Goal: Task Accomplishment & Management: Manage account settings

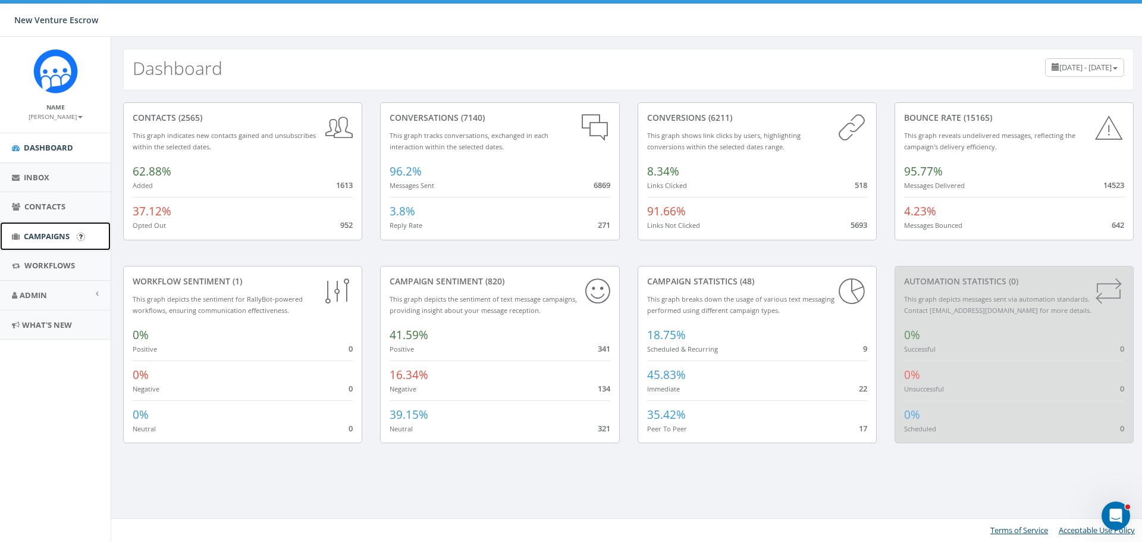
click at [51, 233] on span "Campaigns" at bounding box center [47, 236] width 46 height 11
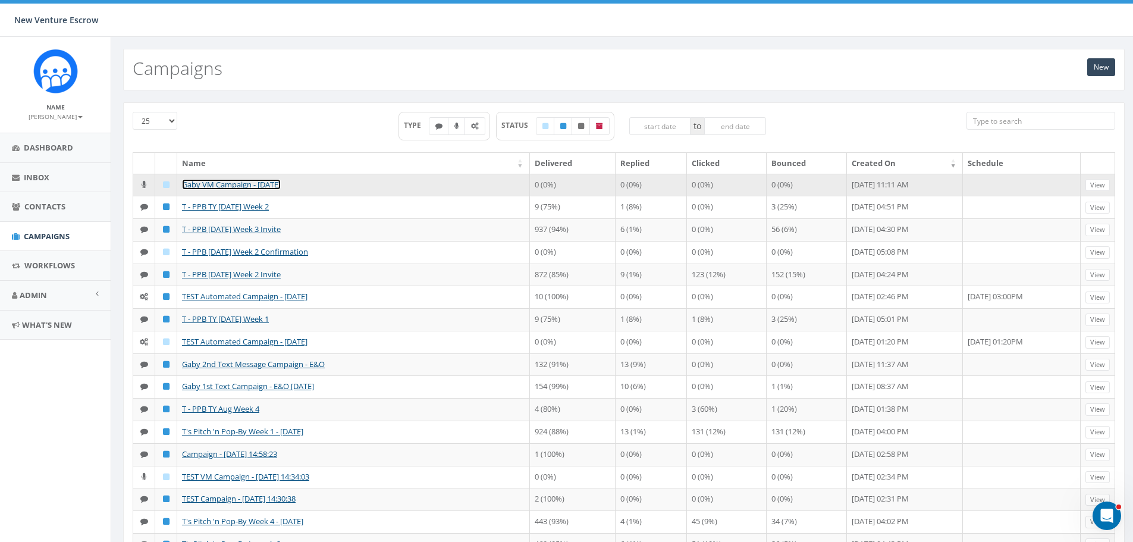
click at [265, 184] on link "Gaby VM Campaign - [DATE]" at bounding box center [231, 184] width 99 height 11
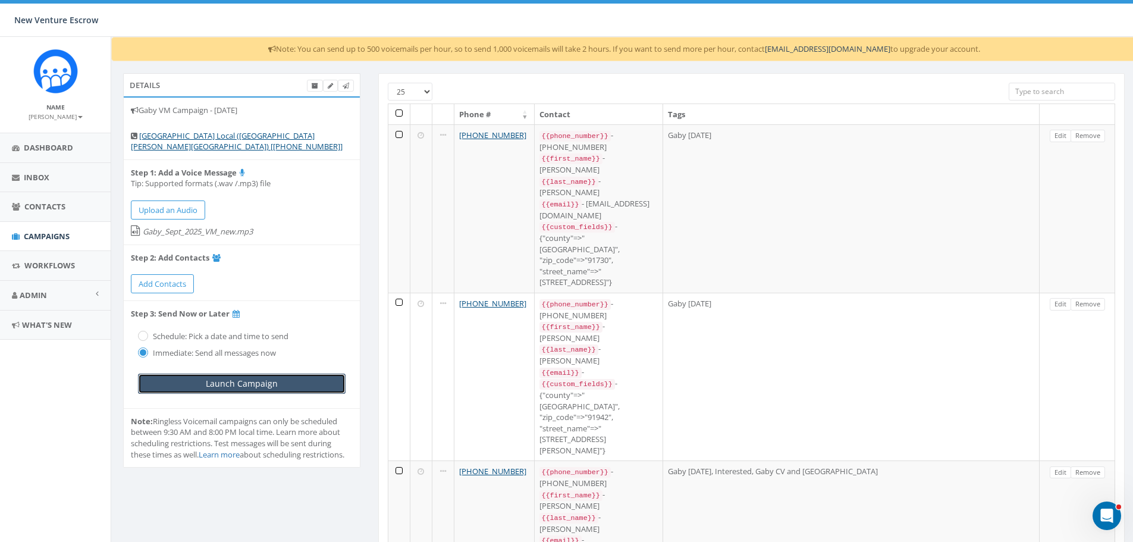
click at [238, 374] on input "Launch Campaign" at bounding box center [242, 384] width 208 height 20
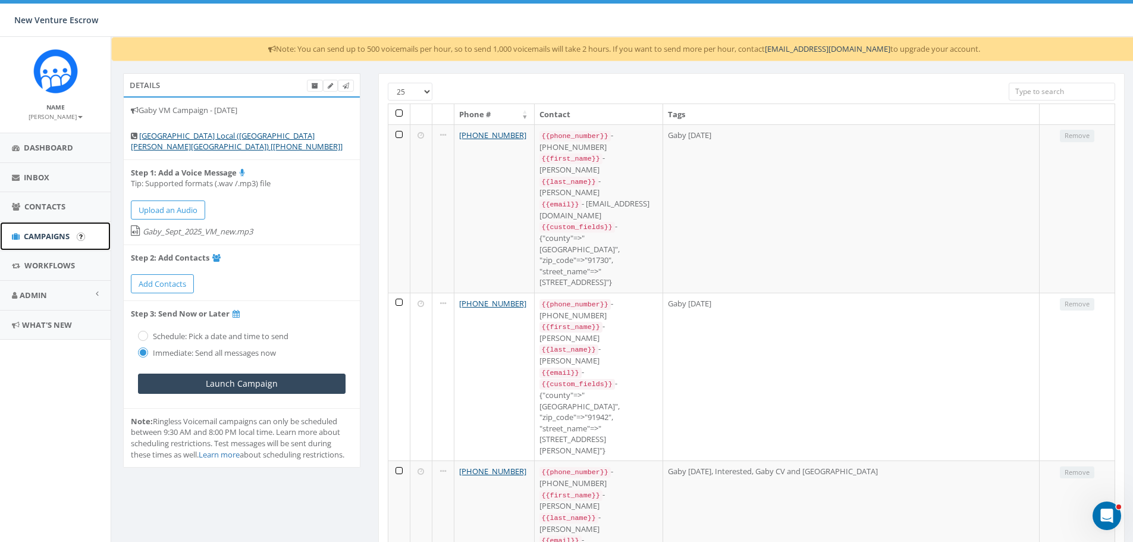
drag, startPoint x: 59, startPoint y: 235, endPoint x: 74, endPoint y: 235, distance: 15.5
click at [59, 235] on span "Campaigns" at bounding box center [47, 236] width 46 height 11
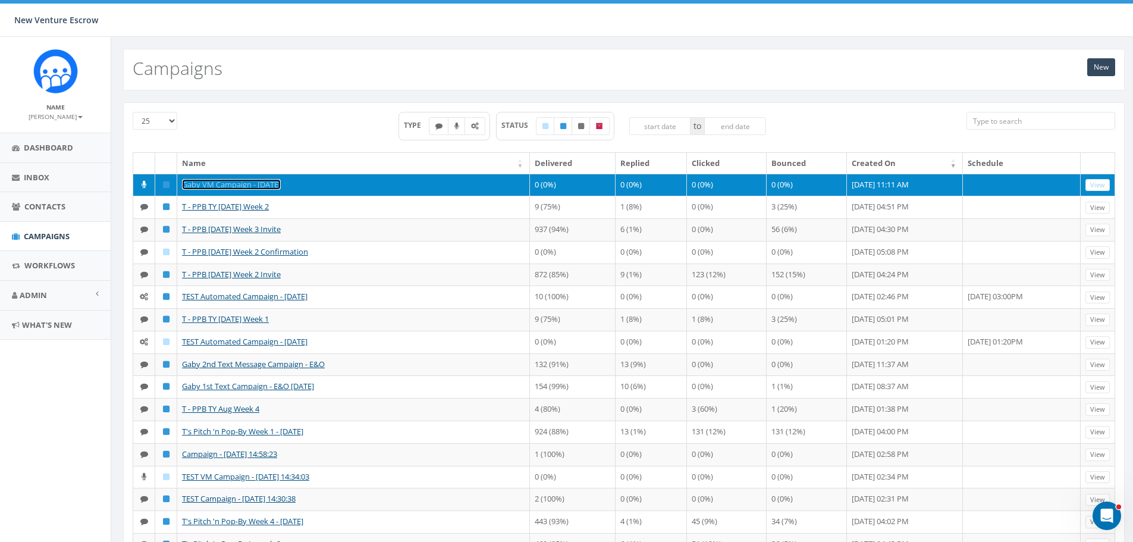
click at [271, 186] on link "Gaby VM Campaign - [DATE]" at bounding box center [231, 184] width 99 height 11
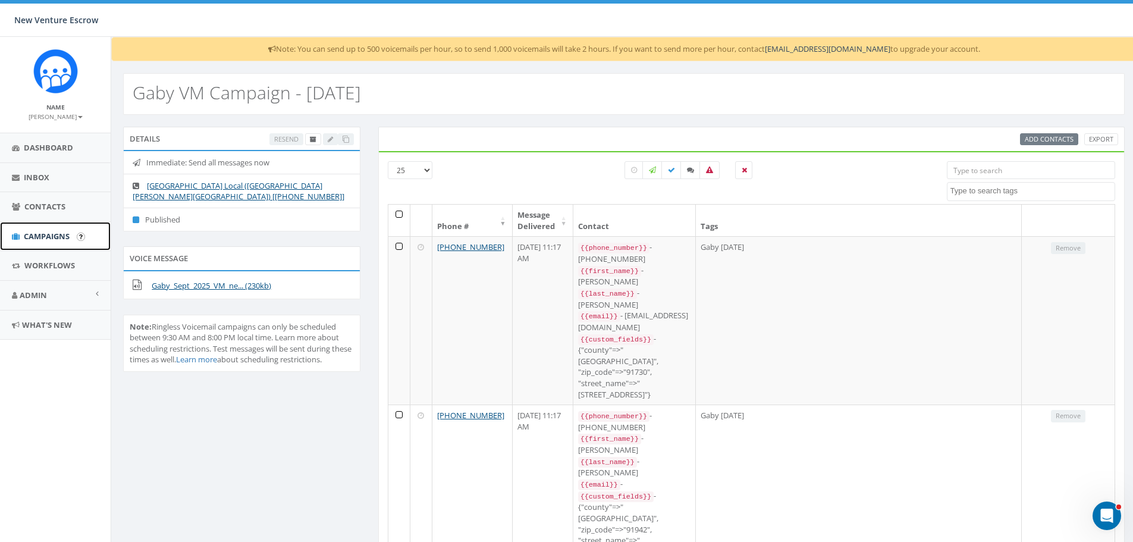
click at [56, 240] on span "Campaigns" at bounding box center [47, 236] width 46 height 11
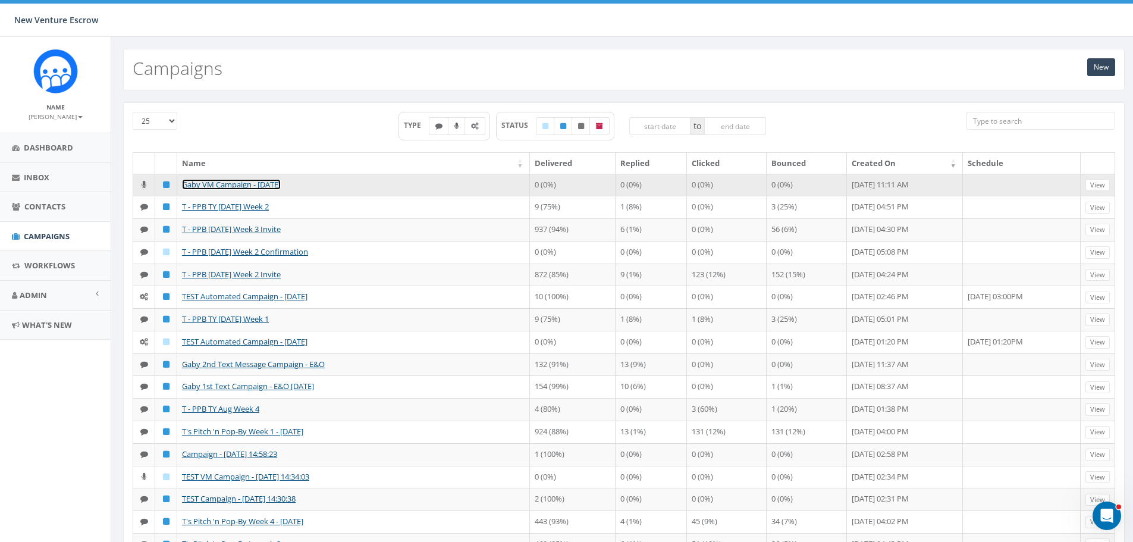
click at [239, 187] on link "Gaby VM Campaign - [DATE]" at bounding box center [231, 184] width 99 height 11
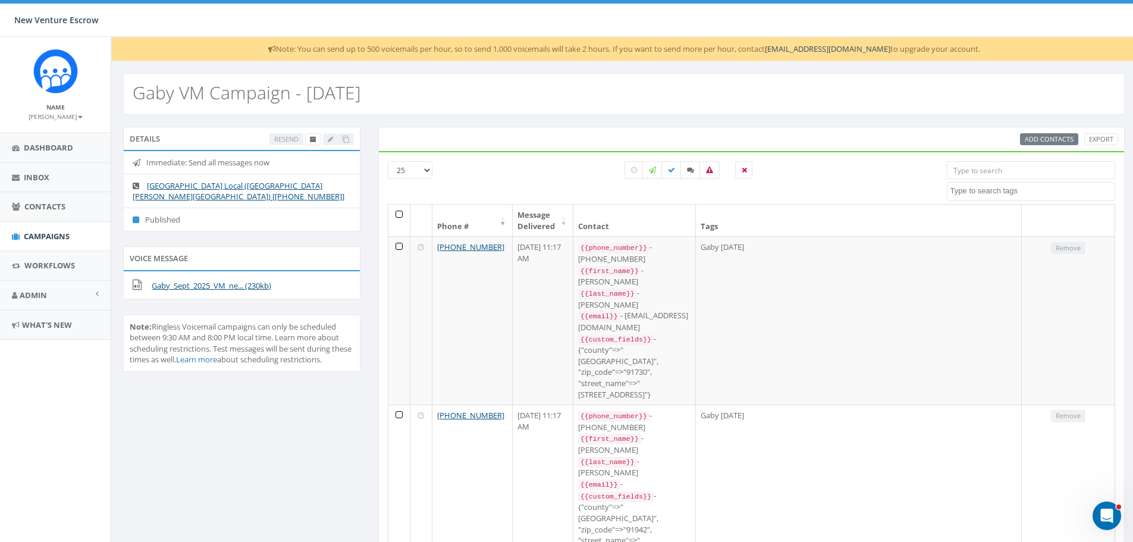
click at [399, 211] on th at bounding box center [399, 221] width 22 height 32
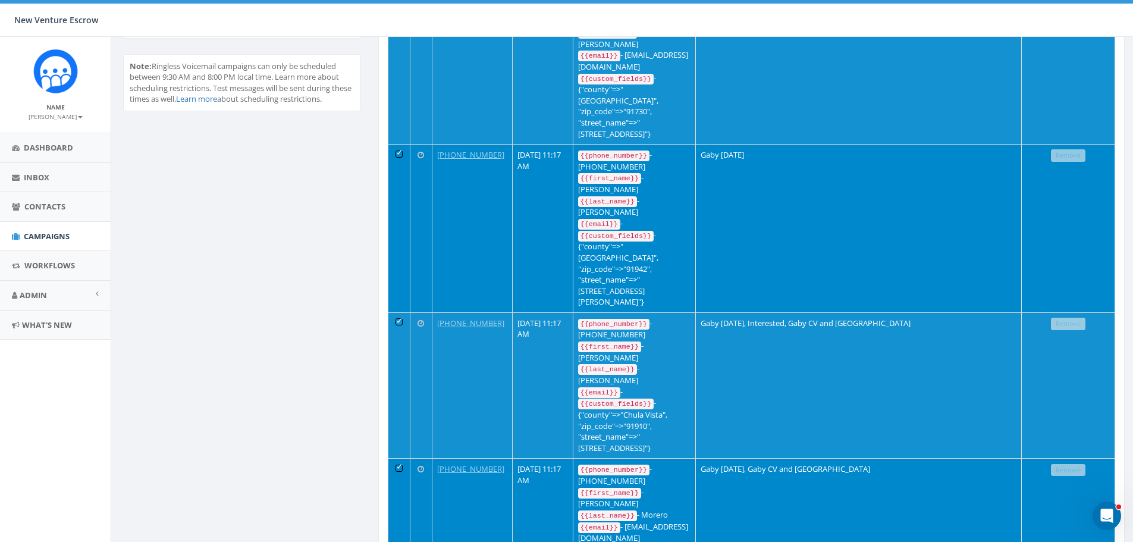
scroll to position [153, 0]
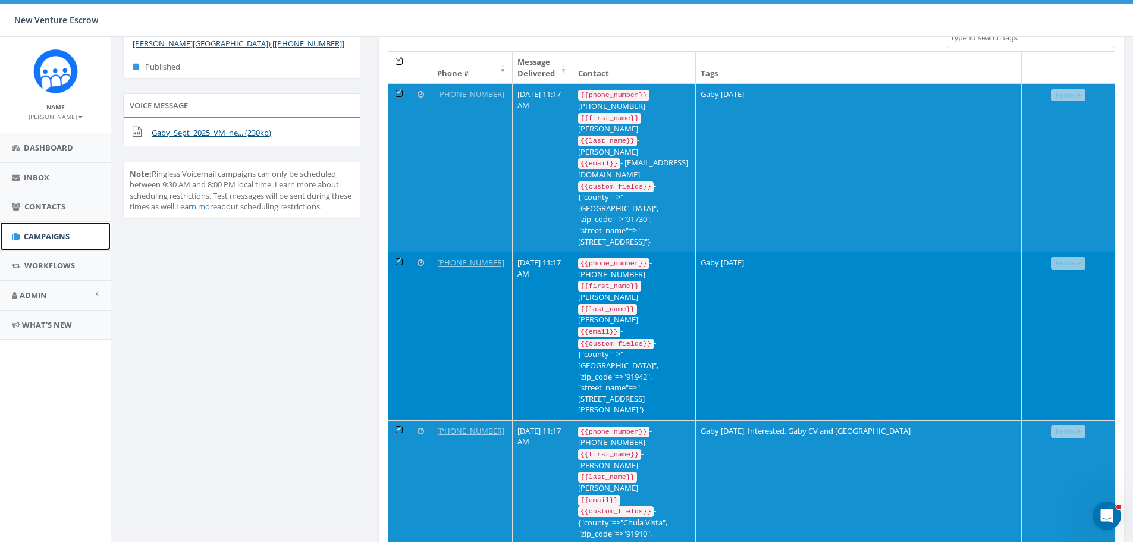
drag, startPoint x: 55, startPoint y: 236, endPoint x: 65, endPoint y: 237, distance: 10.2
click at [55, 236] on span "Campaigns" at bounding box center [47, 236] width 46 height 11
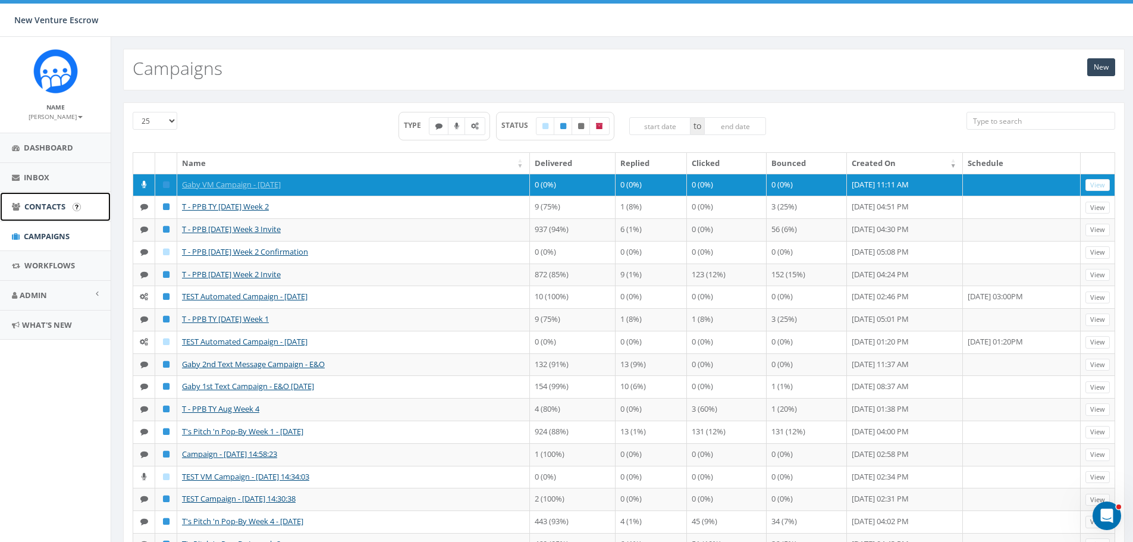
click at [59, 210] on span "Contacts" at bounding box center [44, 206] width 41 height 11
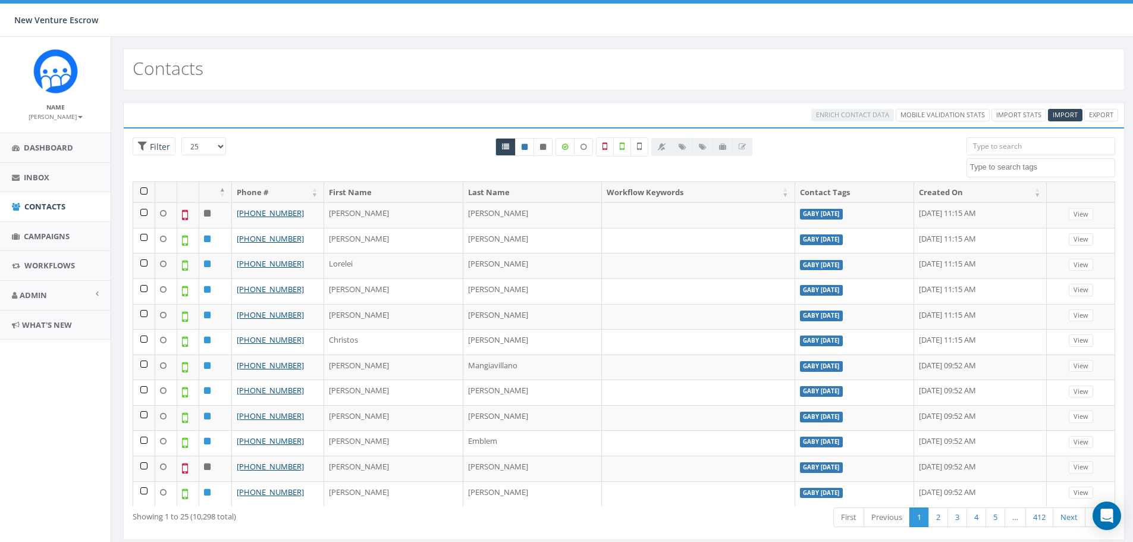
select select
click at [1029, 116] on link "Import Stats" at bounding box center [1019, 115] width 55 height 12
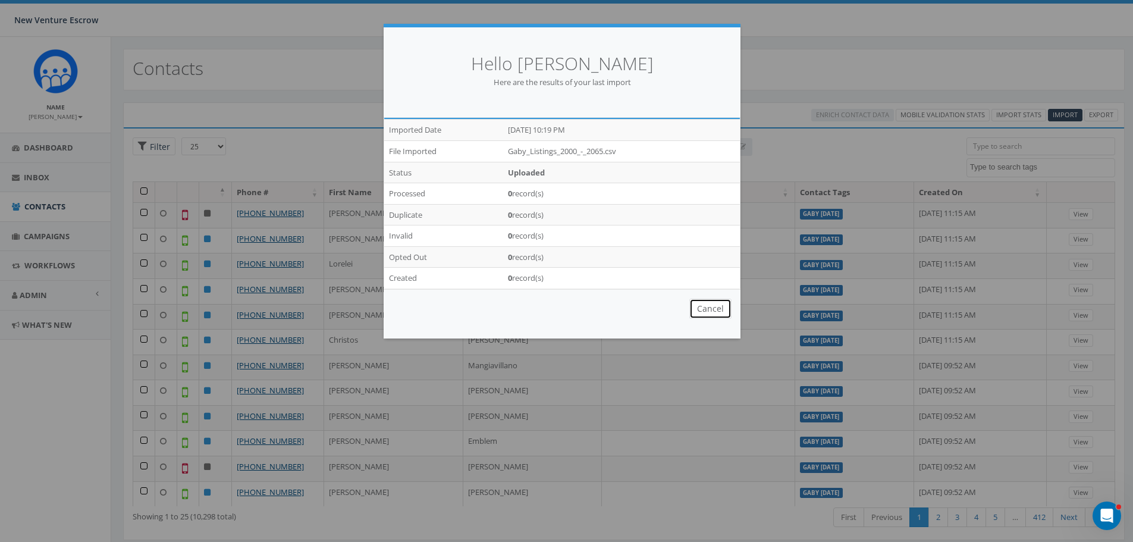
drag, startPoint x: 713, startPoint y: 305, endPoint x: 726, endPoint y: 303, distance: 13.3
click at [714, 305] on button "Cancel" at bounding box center [711, 309] width 42 height 20
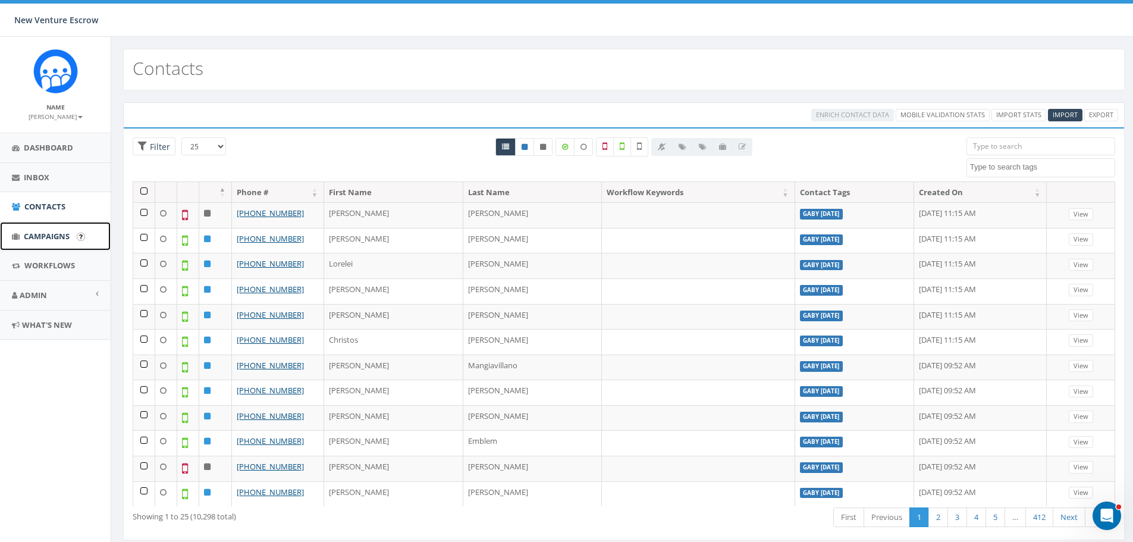
click at [37, 238] on span "Campaigns" at bounding box center [47, 236] width 46 height 11
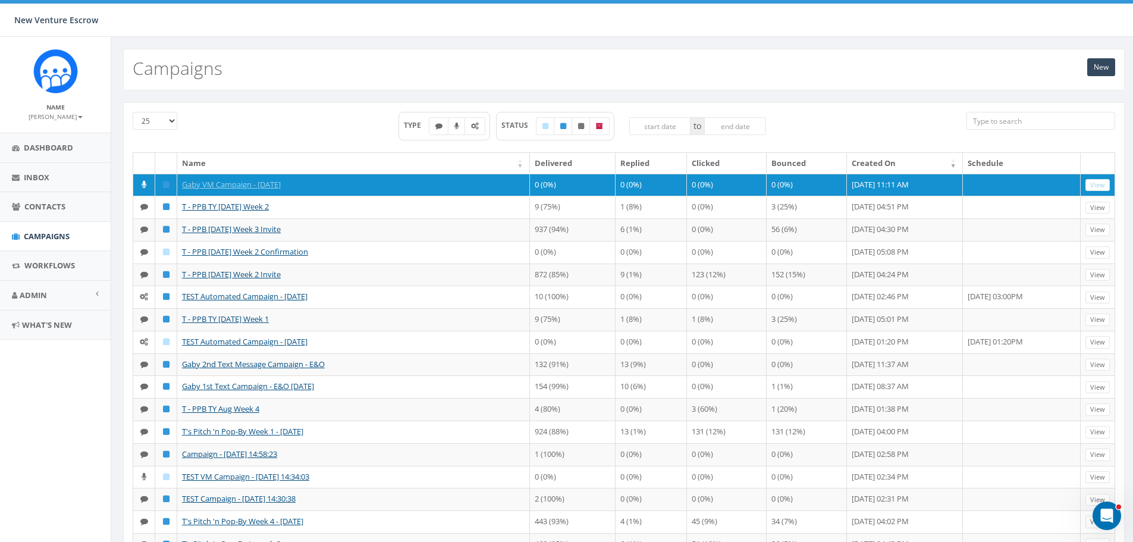
click at [1021, 114] on input "search" at bounding box center [1041, 121] width 149 height 18
click at [1021, 121] on input "search" at bounding box center [1041, 121] width 149 height 18
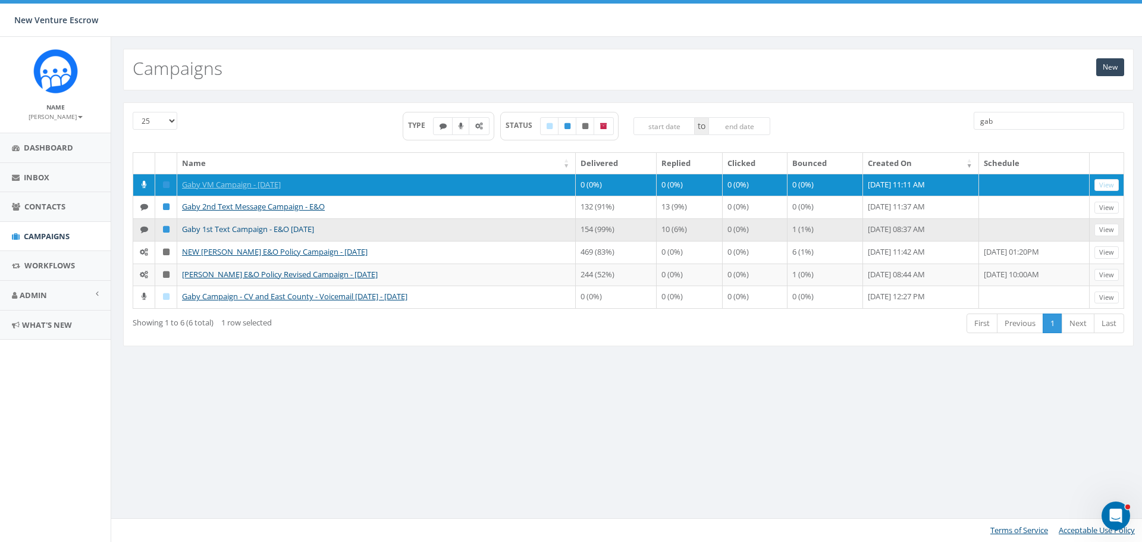
type input "gab"
click at [284, 234] on link "Gaby 1st Text Campaign - E&O [DATE]" at bounding box center [248, 229] width 132 height 11
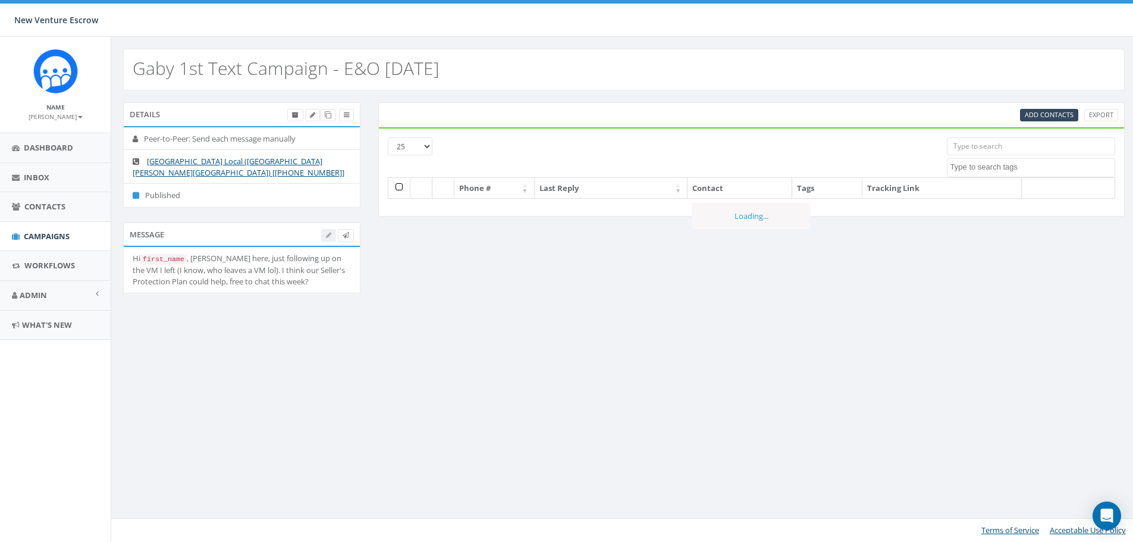
select select
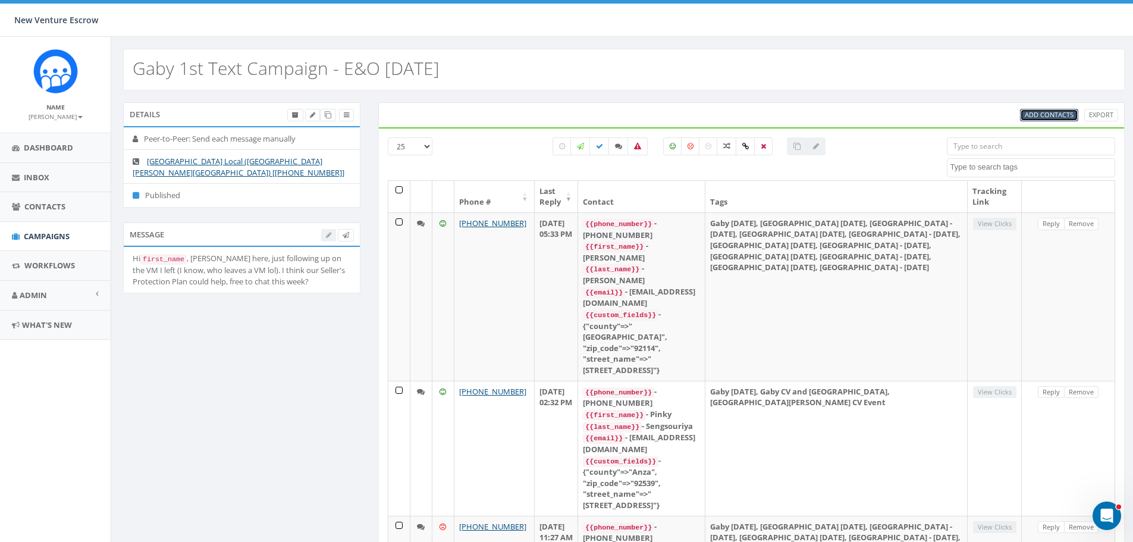
click at [1042, 117] on span "Add Contacts" at bounding box center [1049, 114] width 49 height 9
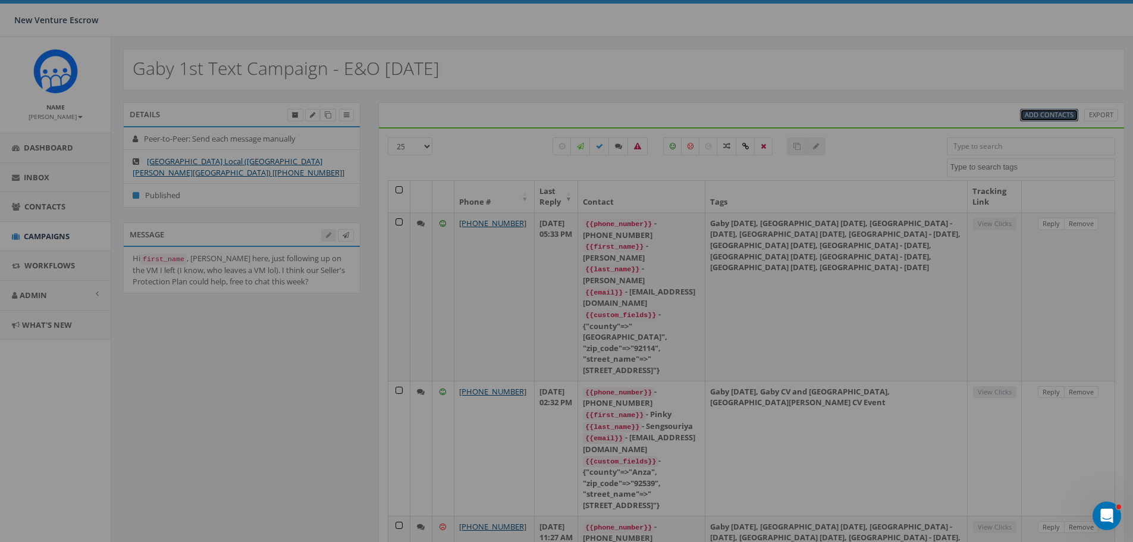
select select
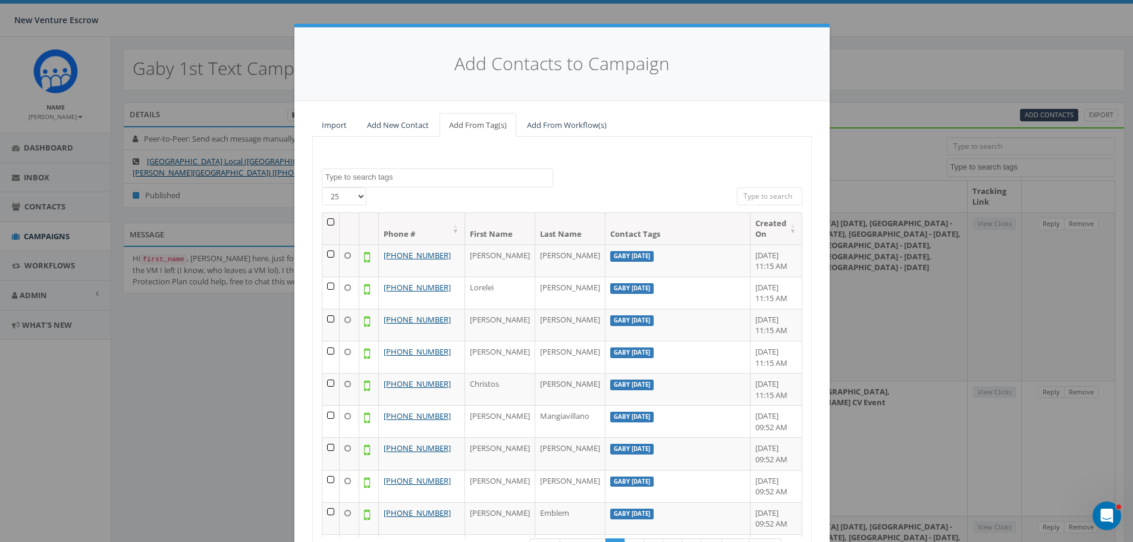
drag, startPoint x: 391, startPoint y: 176, endPoint x: 459, endPoint y: 181, distance: 68.0
click at [391, 176] on textarea "Search" at bounding box center [438, 177] width 227 height 11
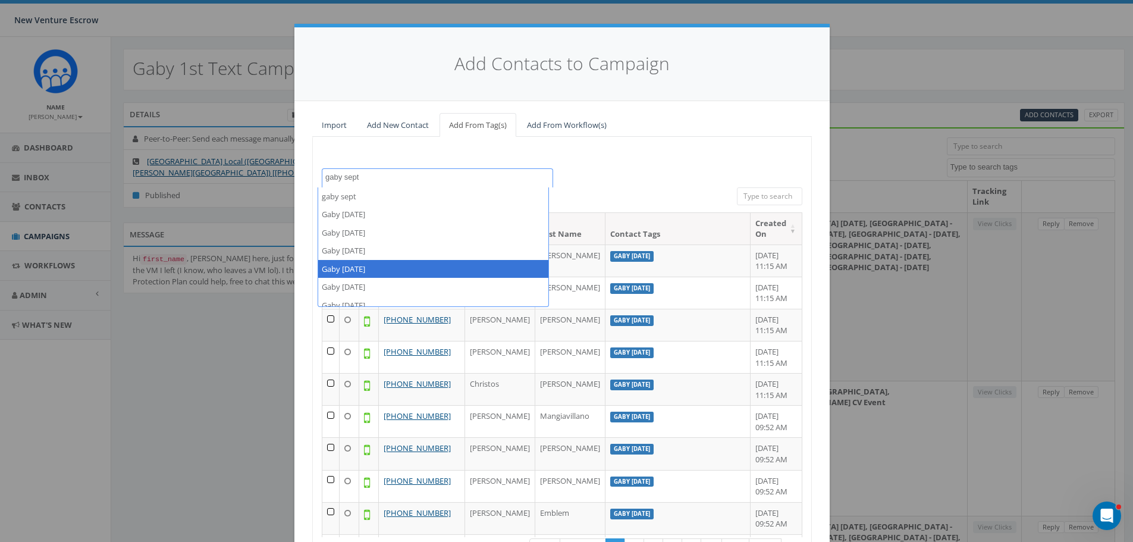
type textarea "gaby sept"
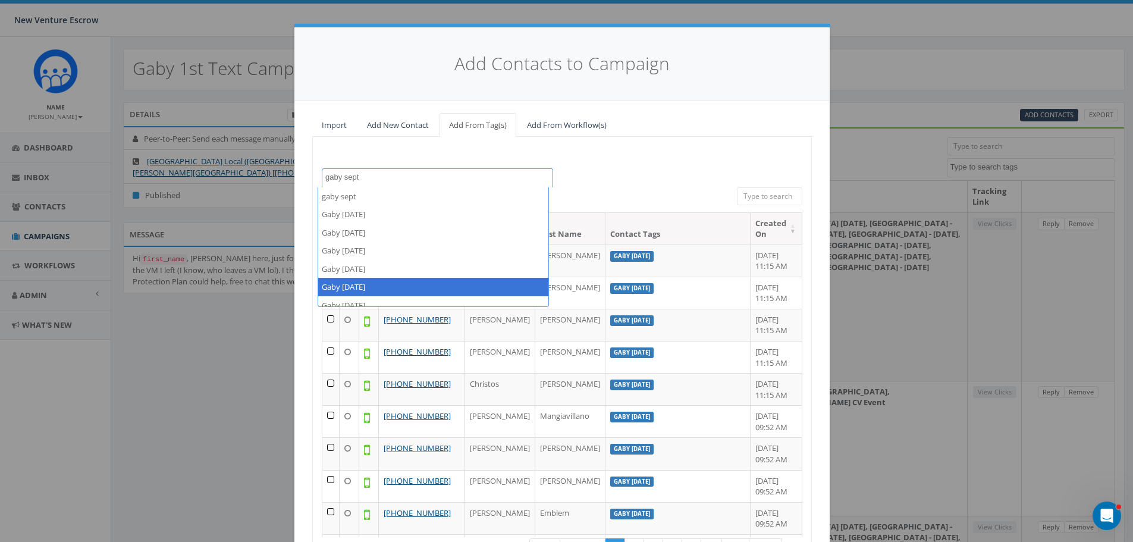
select select "Gaby [DATE]"
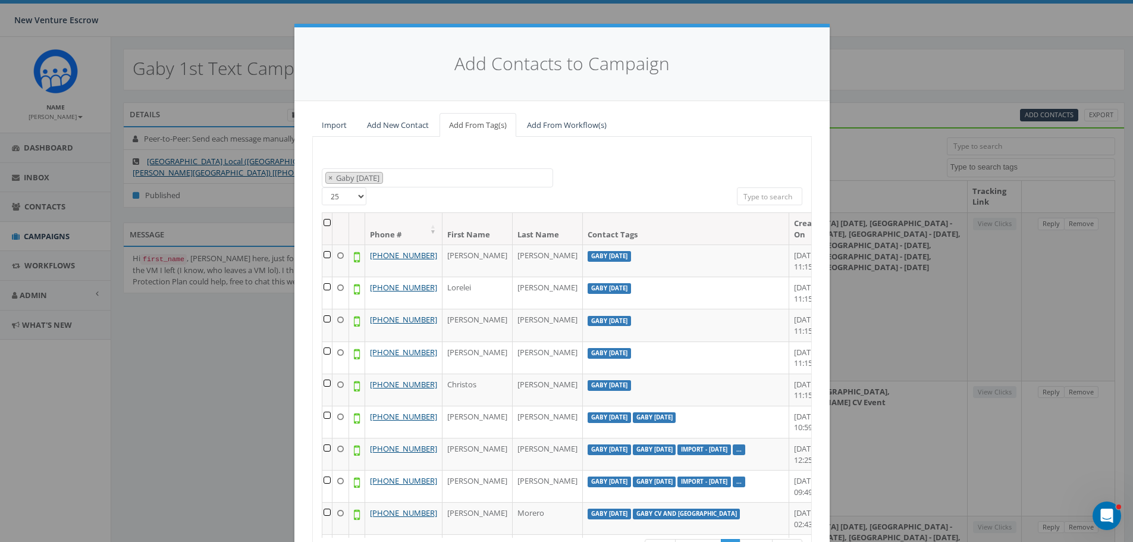
click at [322, 224] on th at bounding box center [327, 229] width 10 height 32
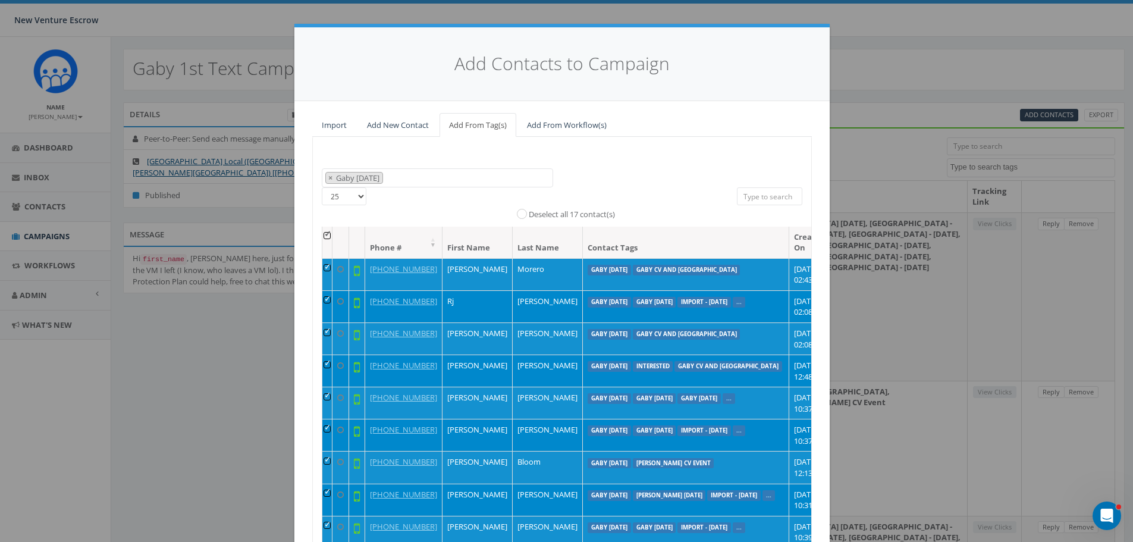
scroll to position [108, 0]
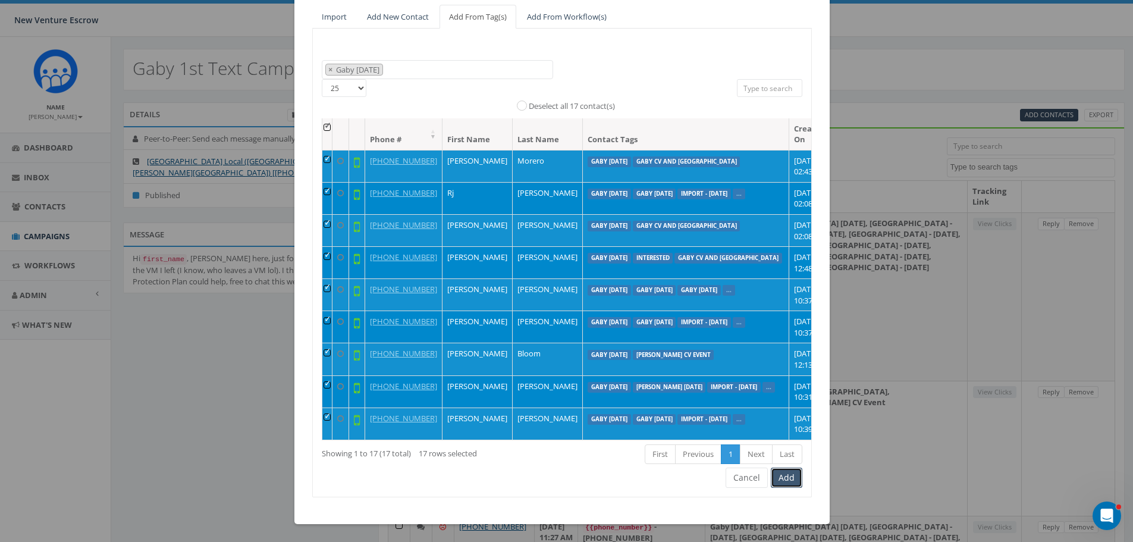
click at [779, 479] on button "Add" at bounding box center [787, 478] width 32 height 20
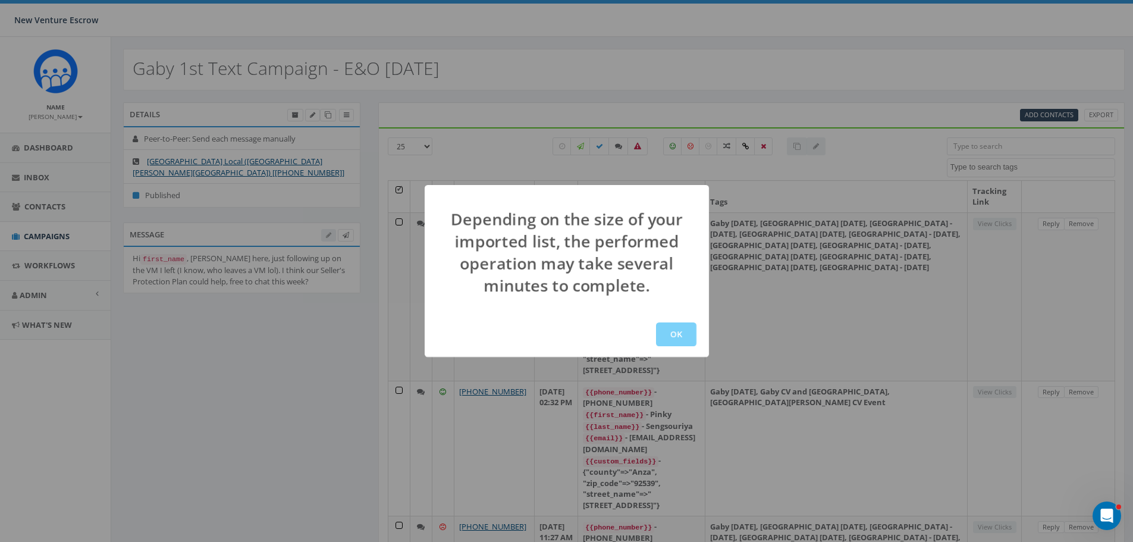
click at [661, 322] on div "OK" at bounding box center [567, 334] width 284 height 45
click at [672, 337] on button "OK" at bounding box center [676, 334] width 40 height 24
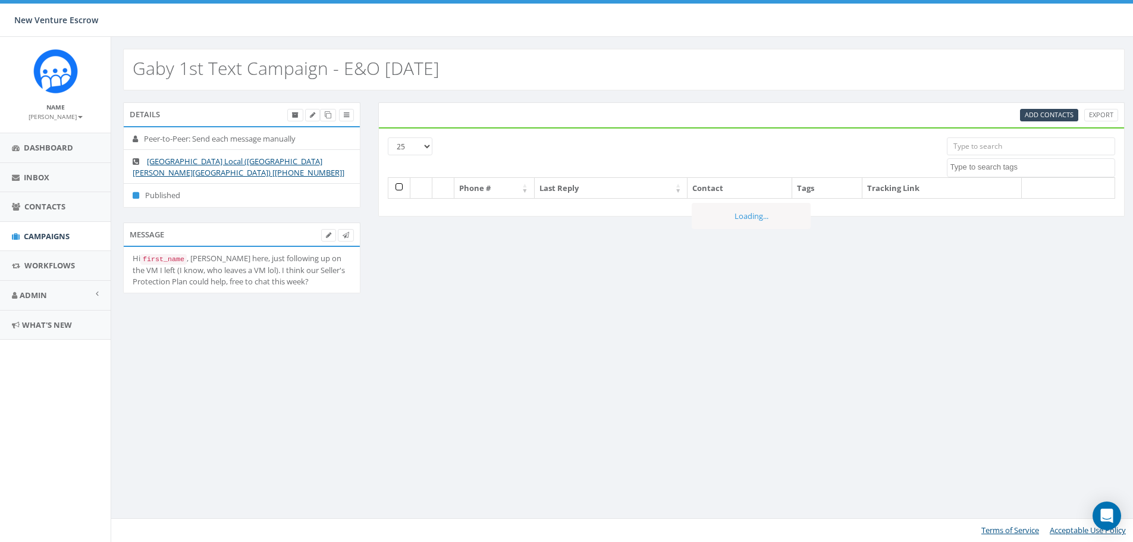
select select
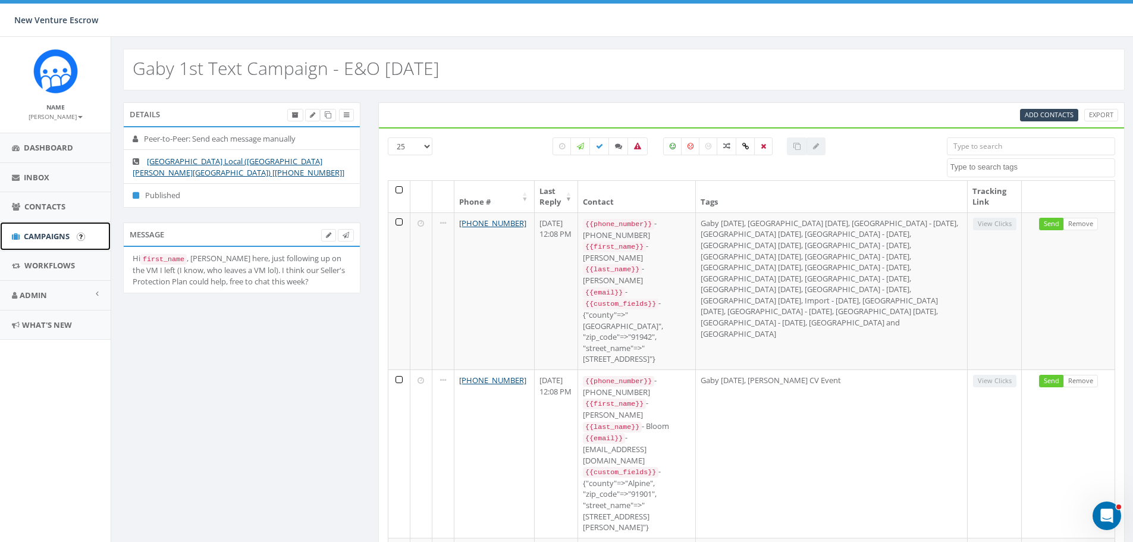
click at [29, 228] on link "Campaigns" at bounding box center [55, 236] width 111 height 29
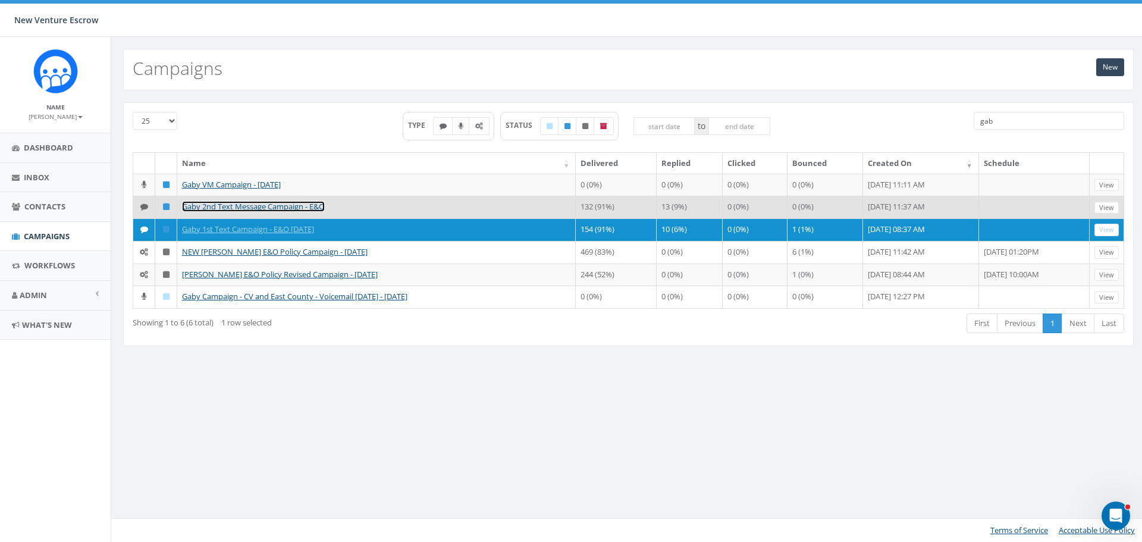
click at [265, 212] on link "Gaby 2nd Text Message Campaign - E&O" at bounding box center [253, 206] width 143 height 11
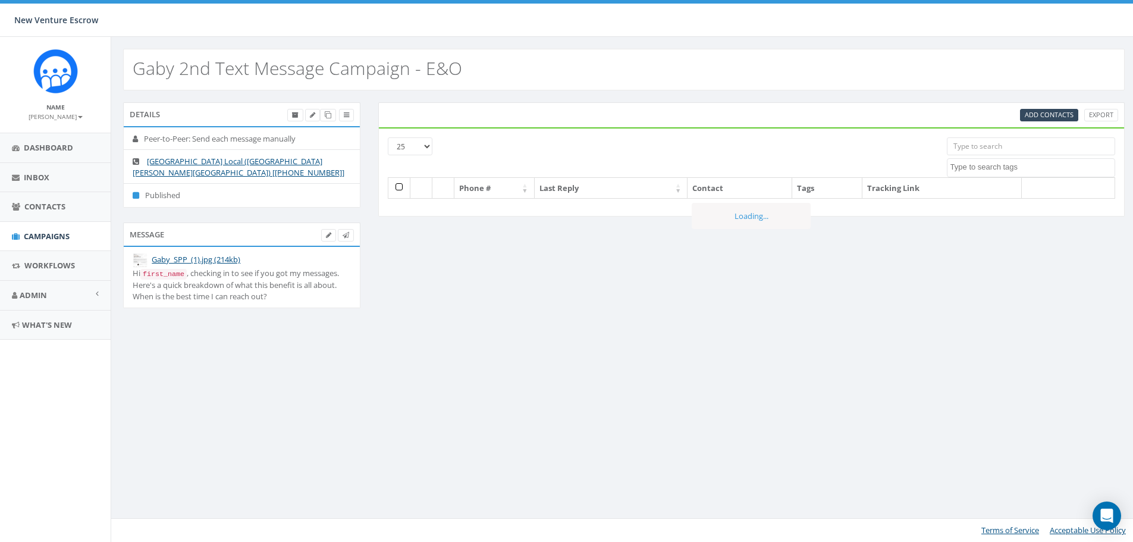
select select
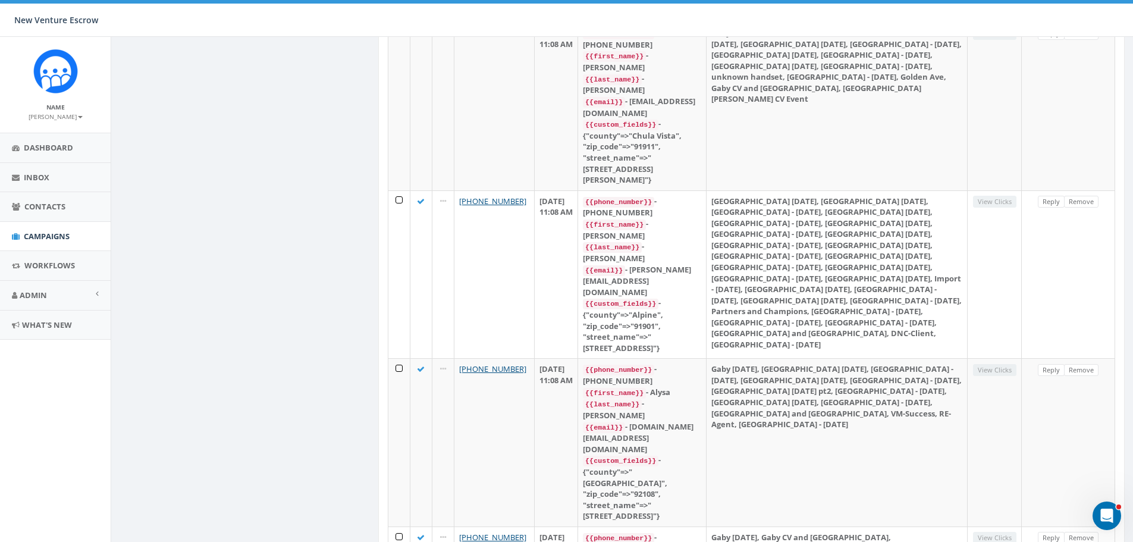
scroll to position [2449, 0]
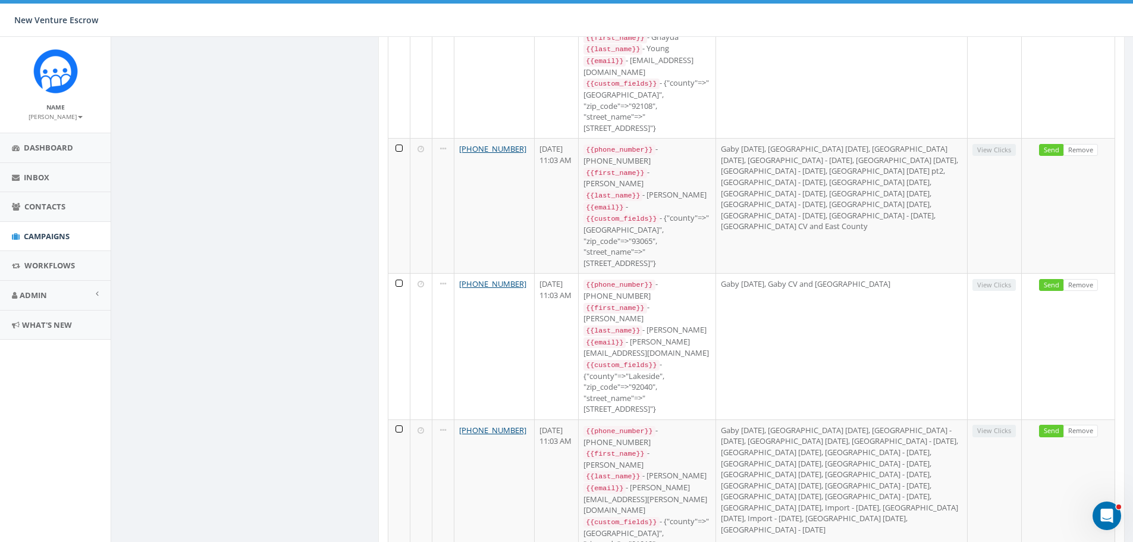
scroll to position [1569, 0]
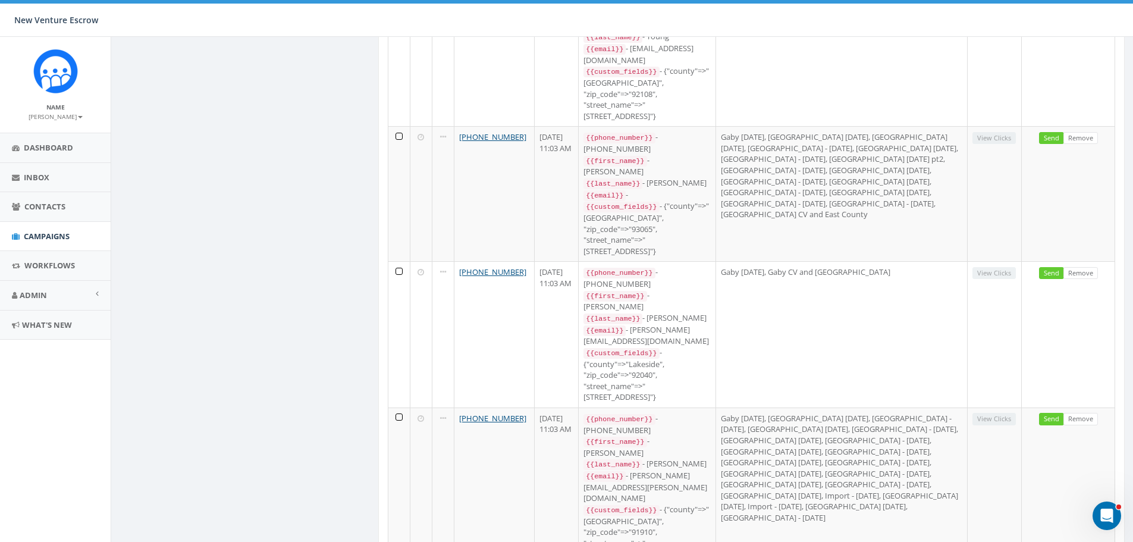
drag, startPoint x: 400, startPoint y: 159, endPoint x: 400, endPoint y: 136, distance: 23.2
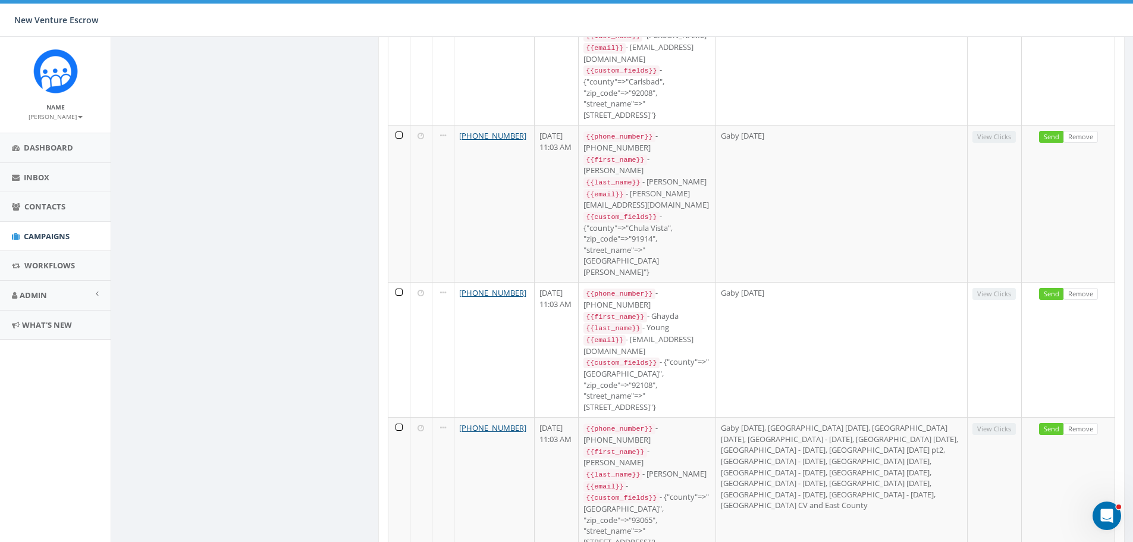
scroll to position [1264, 0]
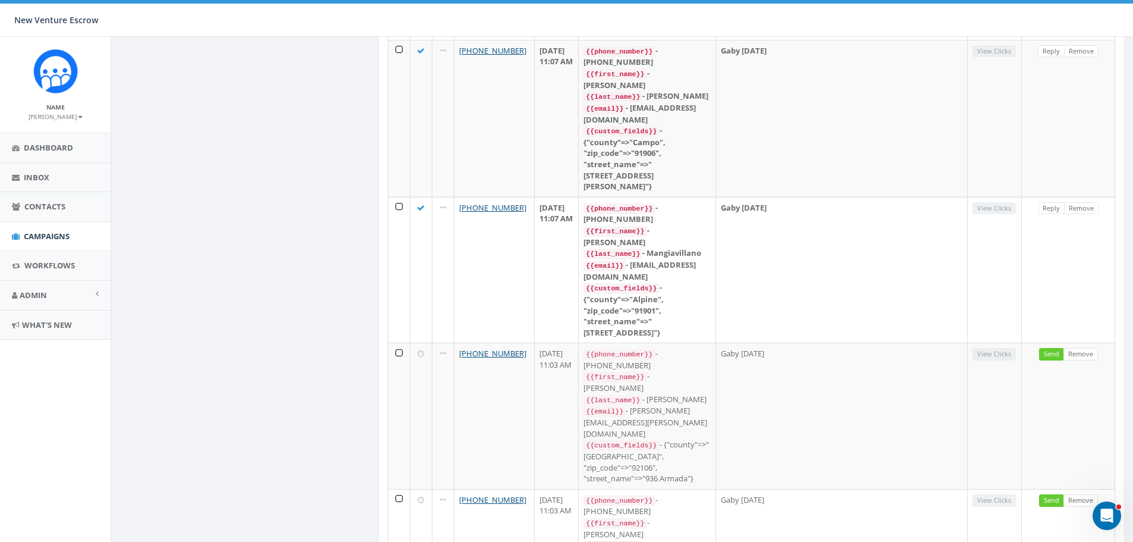
scroll to position [816, 0]
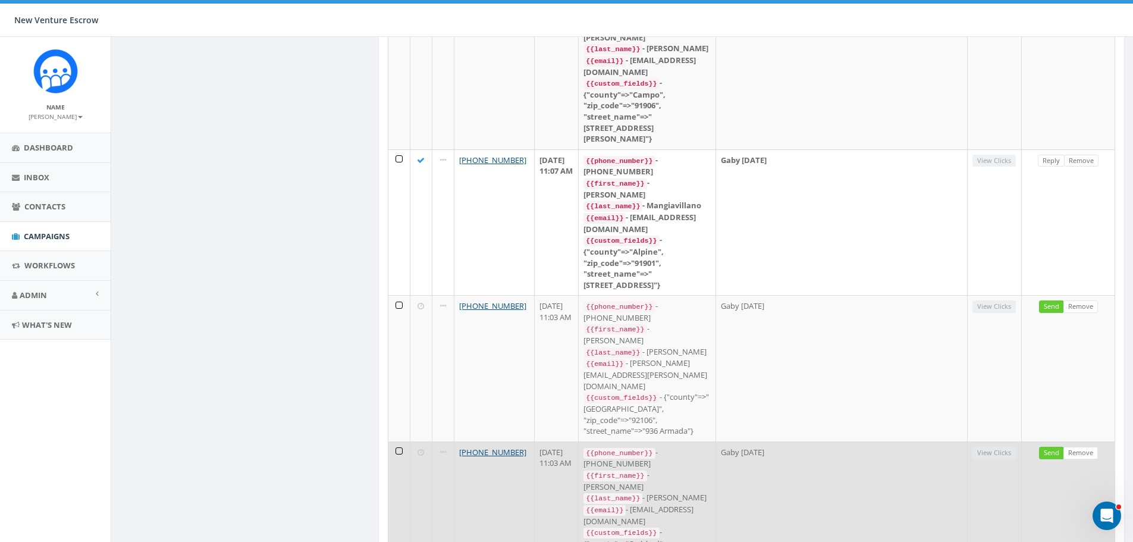
click at [400, 441] on td at bounding box center [399, 514] width 22 height 146
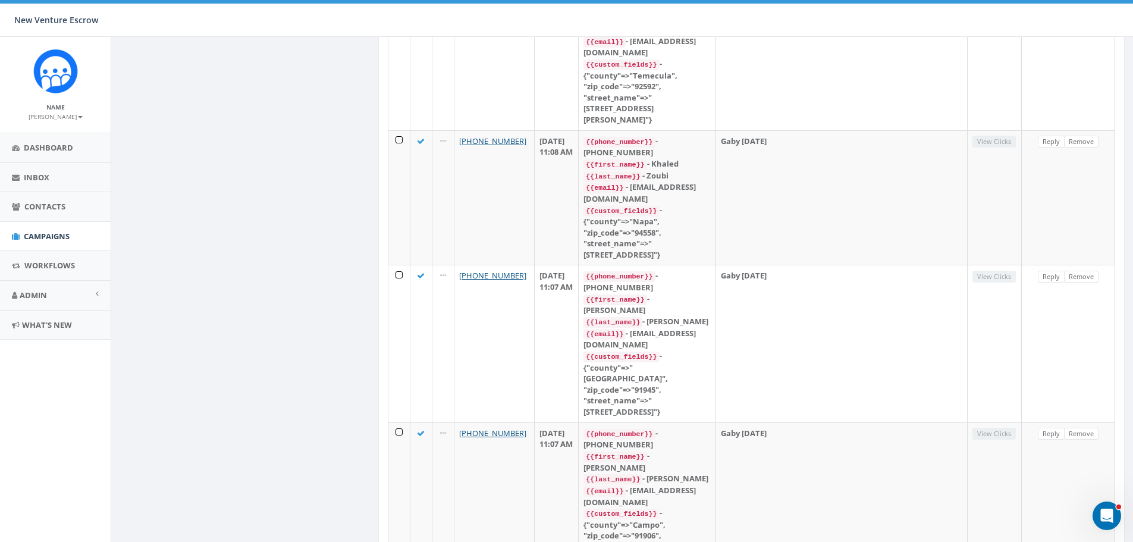
scroll to position [377, 0]
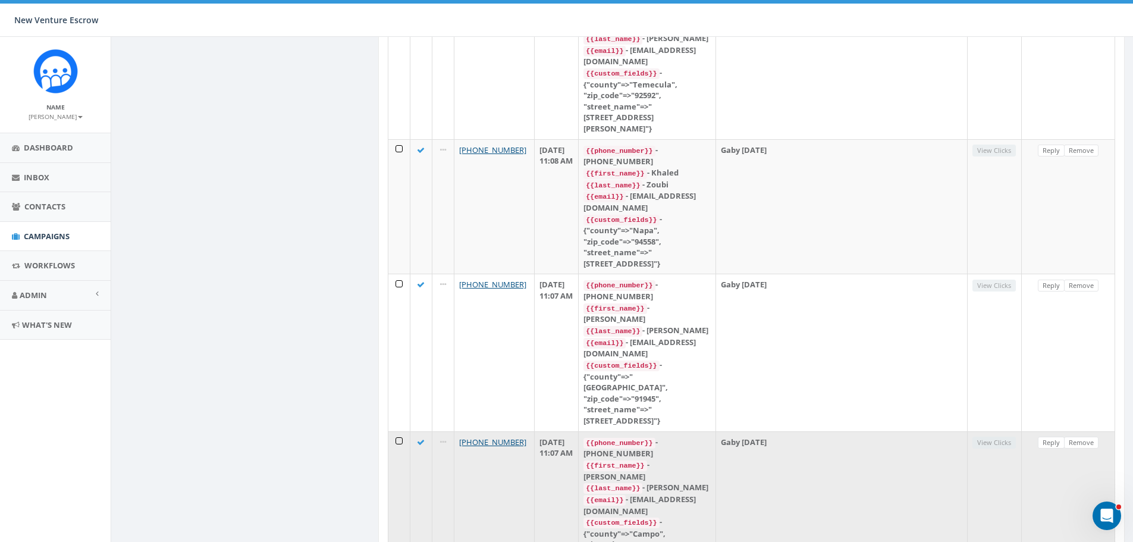
drag, startPoint x: 396, startPoint y: 274, endPoint x: 397, endPoint y: 265, distance: 9.0
click at [396, 431] on td at bounding box center [399, 509] width 22 height 157
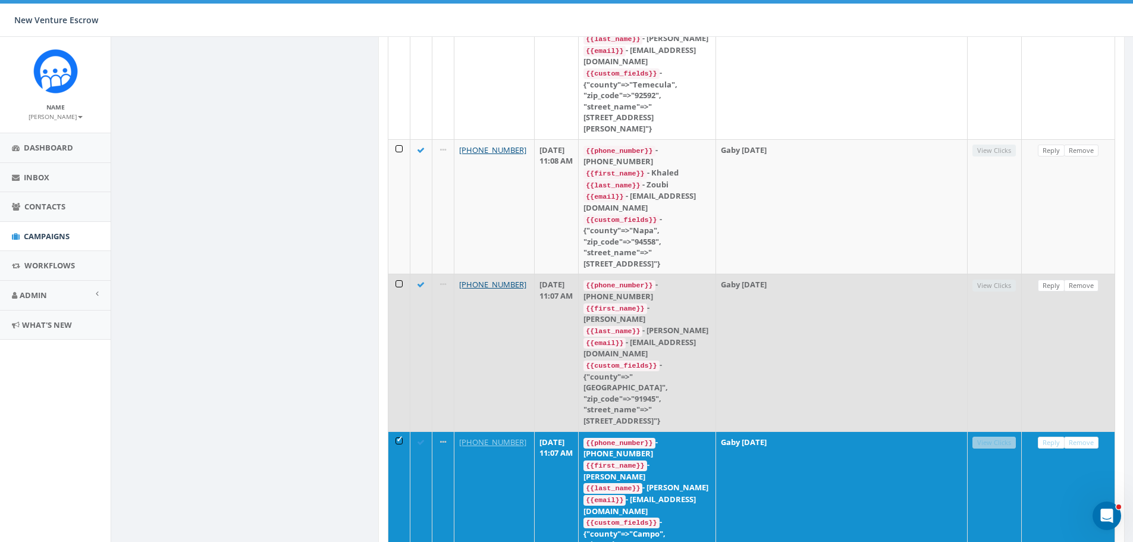
click at [414, 274] on td at bounding box center [421, 352] width 22 height 157
click at [408, 274] on td at bounding box center [399, 352] width 22 height 157
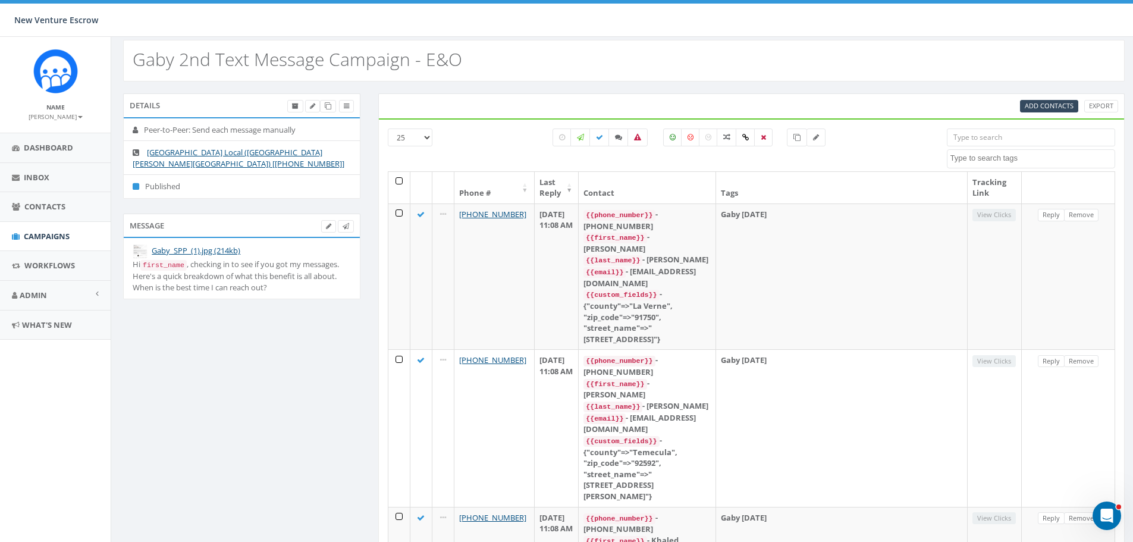
scroll to position [0, 0]
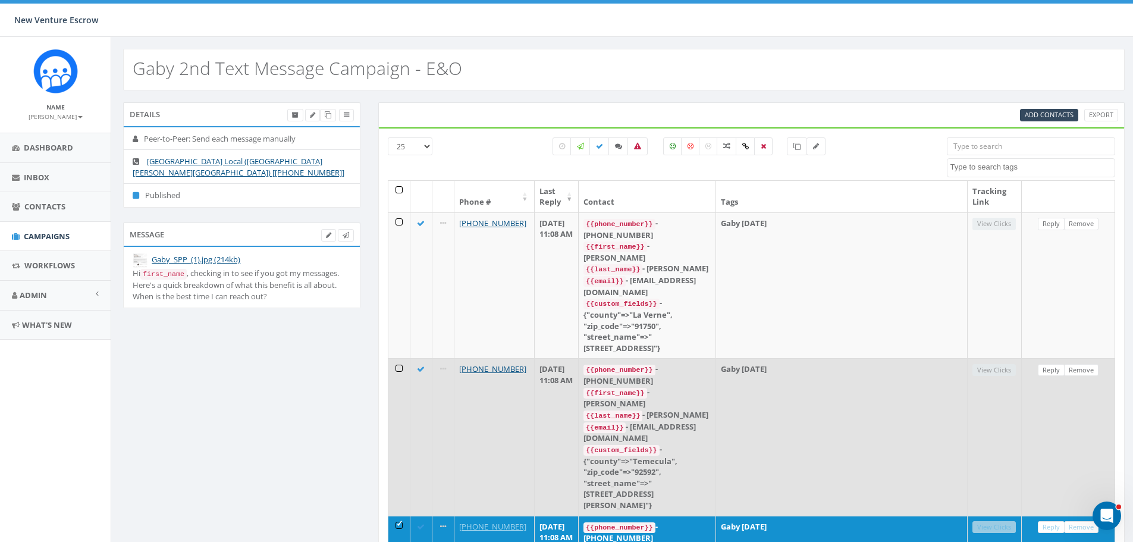
click at [390, 378] on td at bounding box center [399, 436] width 22 height 157
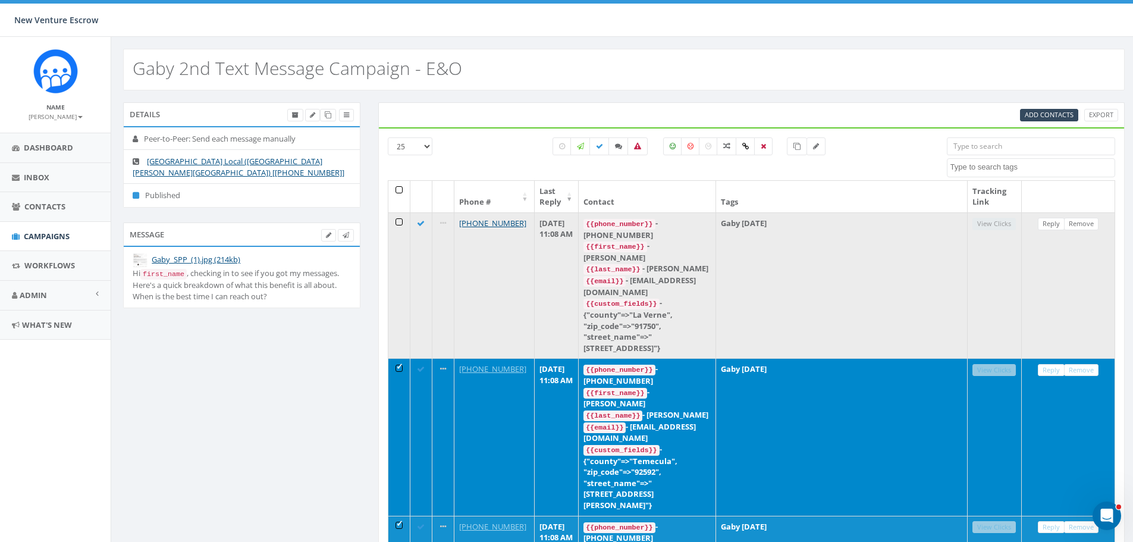
click at [399, 275] on td at bounding box center [399, 285] width 22 height 146
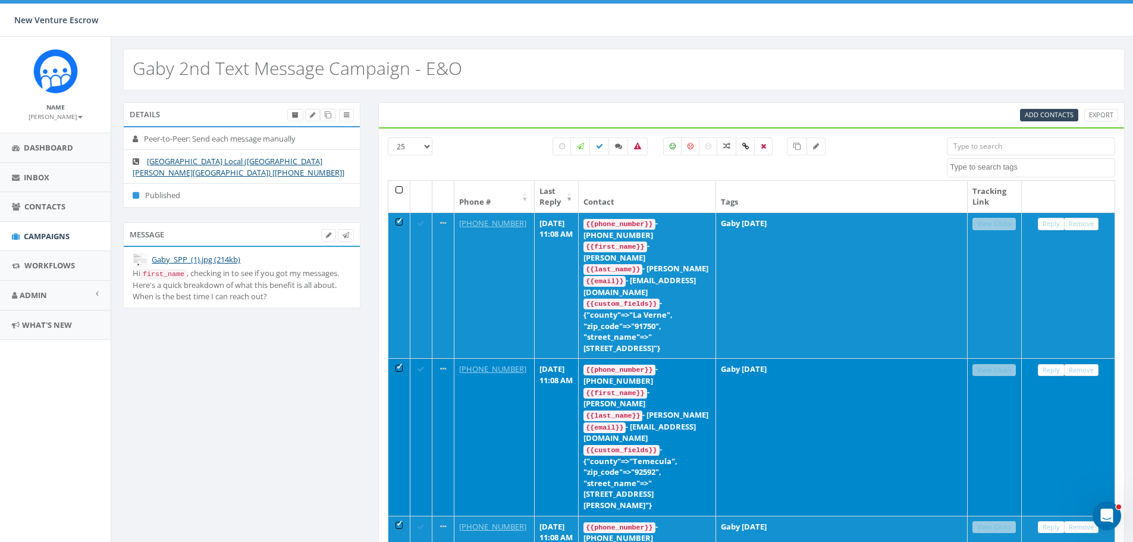
click at [402, 187] on th at bounding box center [399, 197] width 22 height 32
click at [402, 189] on th at bounding box center [399, 197] width 22 height 32
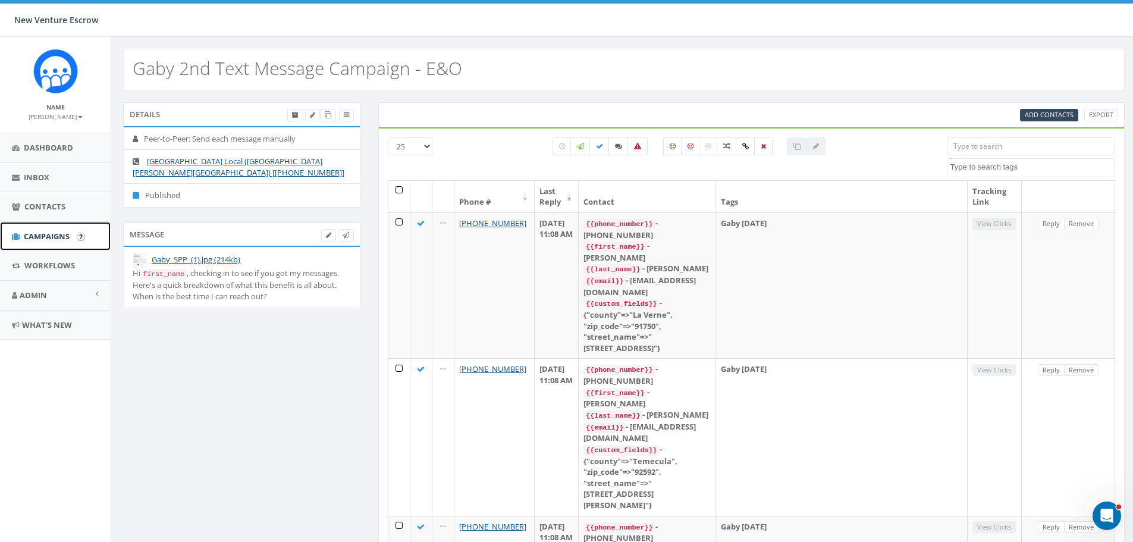
drag, startPoint x: 61, startPoint y: 239, endPoint x: 73, endPoint y: 240, distance: 12.5
click at [61, 239] on span "Campaigns" at bounding box center [47, 236] width 46 height 11
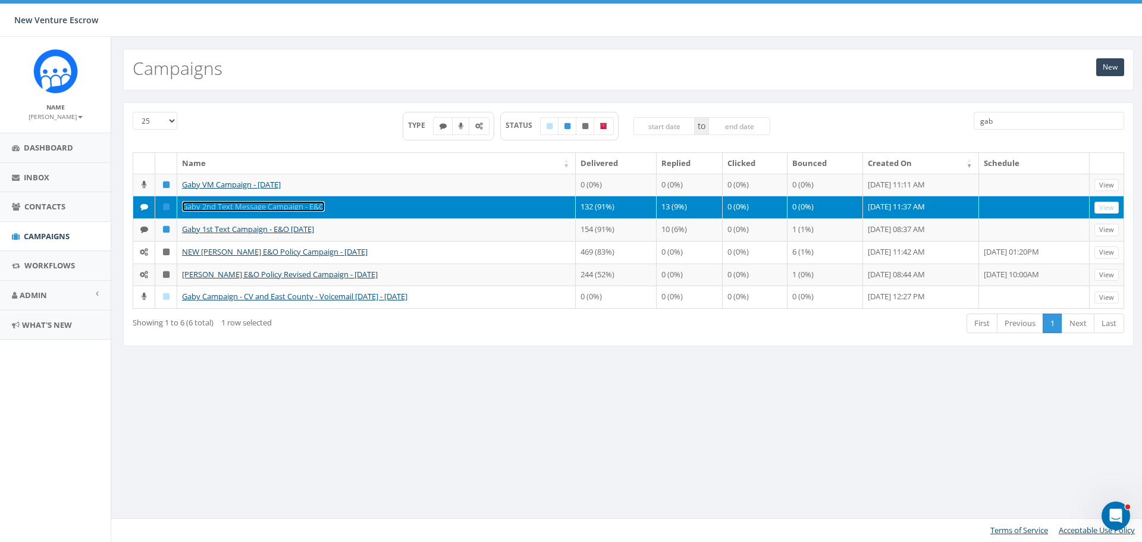
click at [272, 212] on link "Gaby 2nd Text Message Campaign - E&O" at bounding box center [253, 206] width 143 height 11
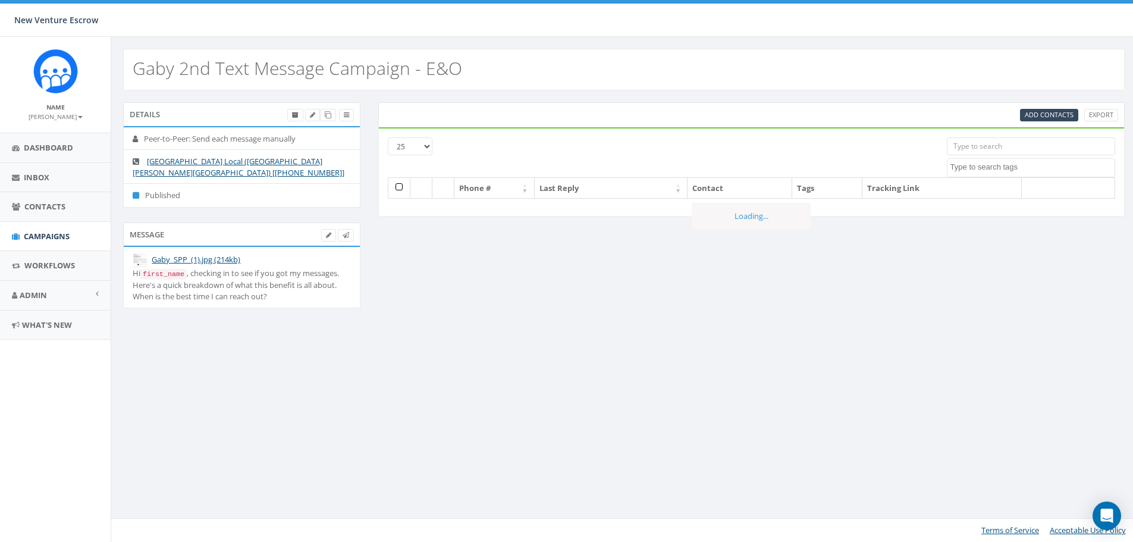
select select
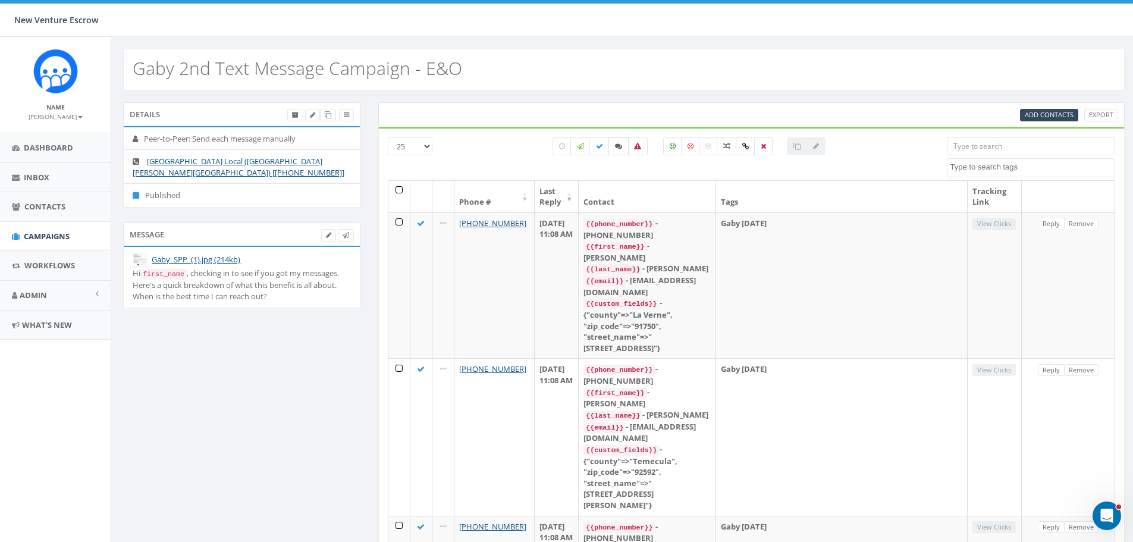
click at [618, 149] on icon at bounding box center [618, 146] width 7 height 7
checkbox input "true"
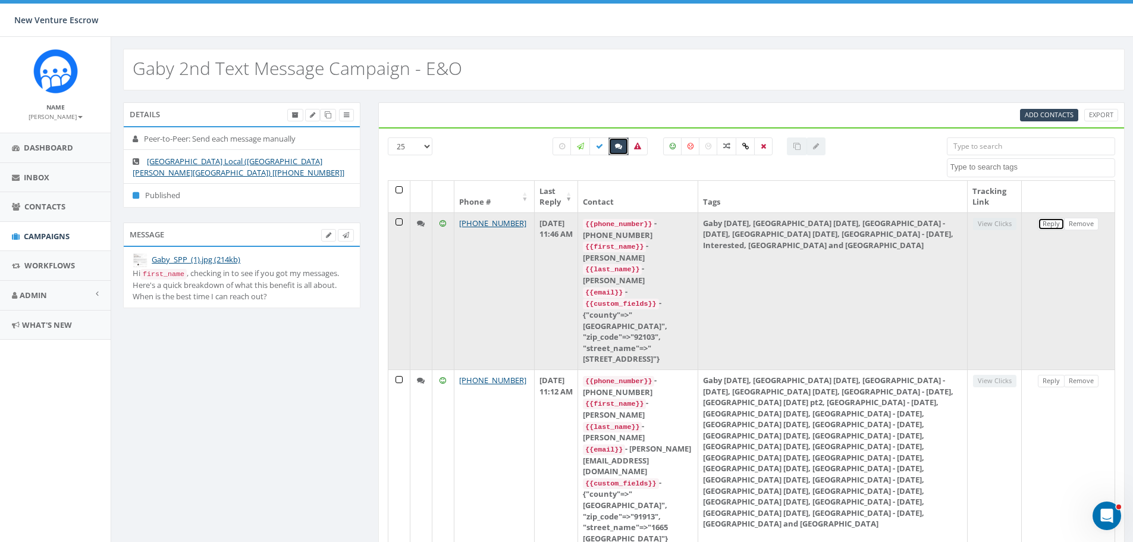
click at [1055, 227] on link "Reply" at bounding box center [1051, 224] width 27 height 12
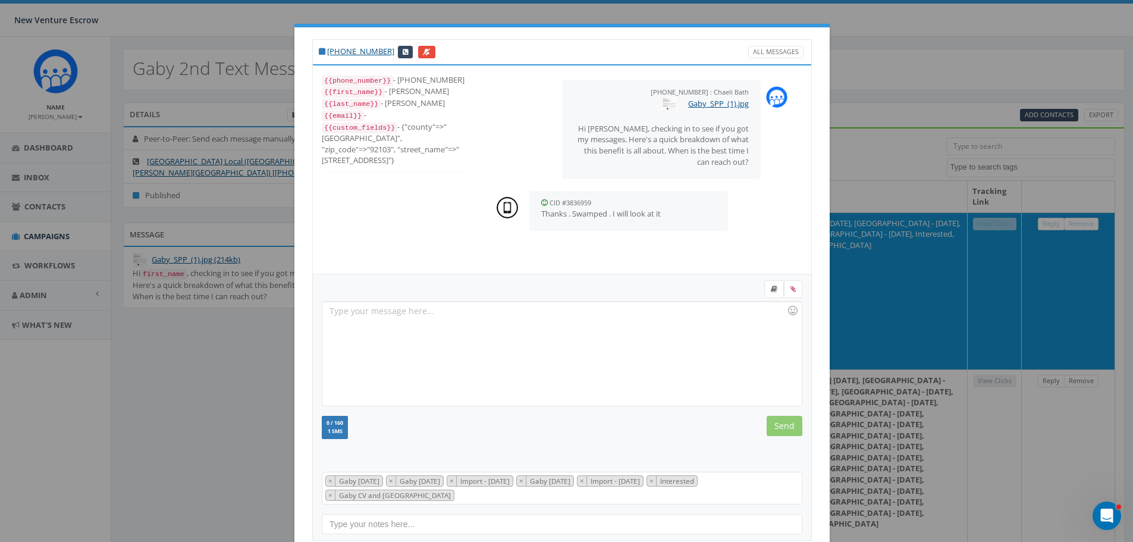
scroll to position [67, 0]
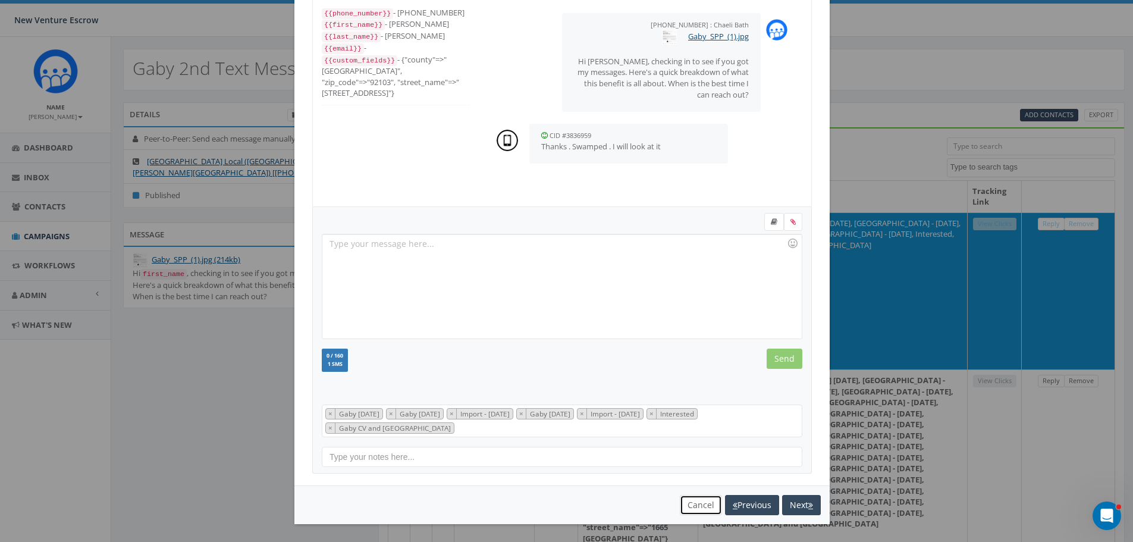
click at [680, 505] on button "Cancel" at bounding box center [701, 505] width 42 height 20
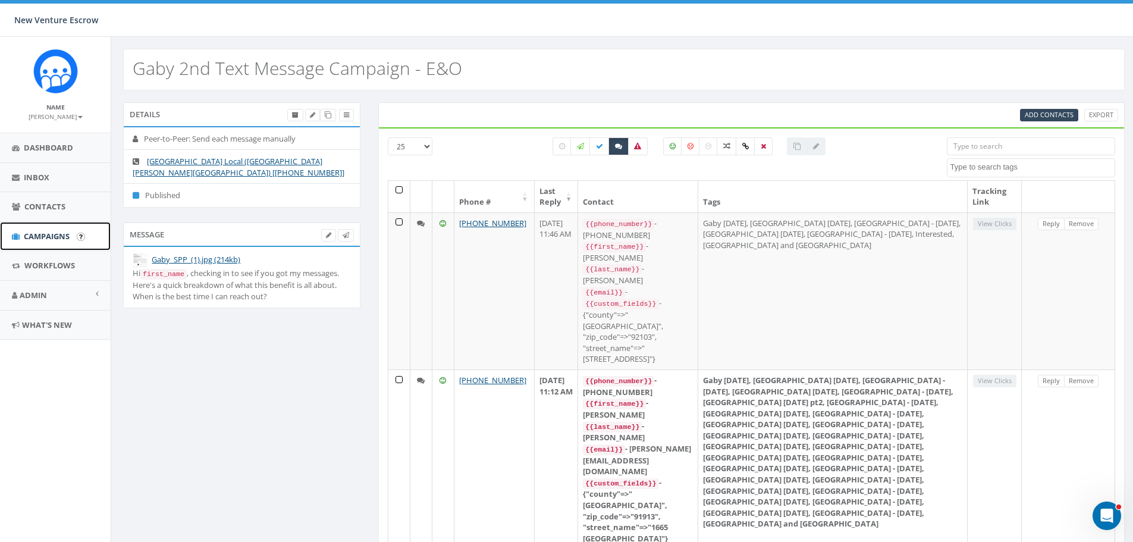
click at [32, 238] on span "Campaigns" at bounding box center [47, 236] width 46 height 11
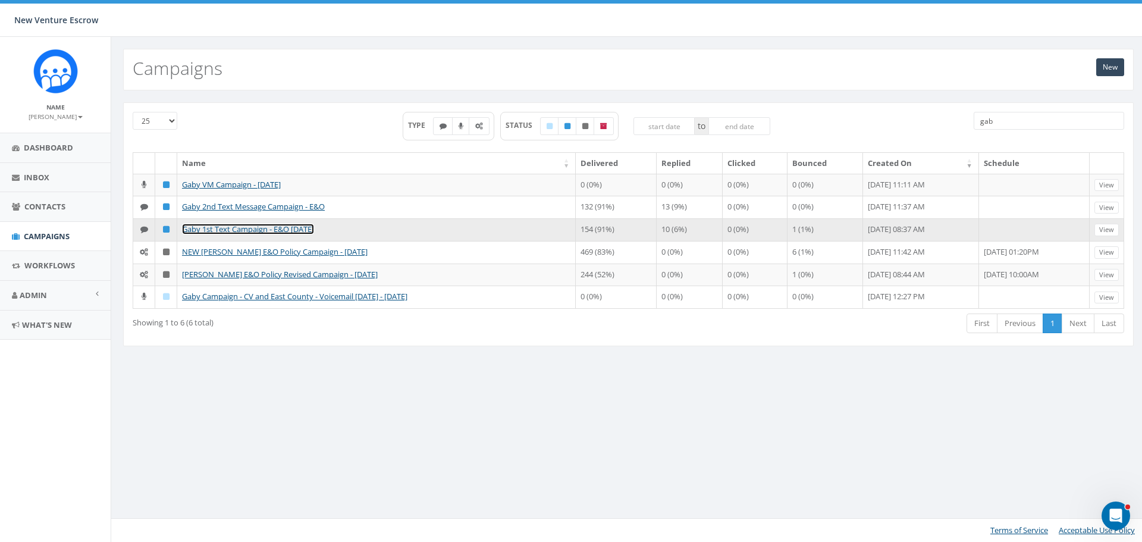
click at [225, 234] on link "Gaby 1st Text Campaign - E&O [DATE]" at bounding box center [248, 229] width 132 height 11
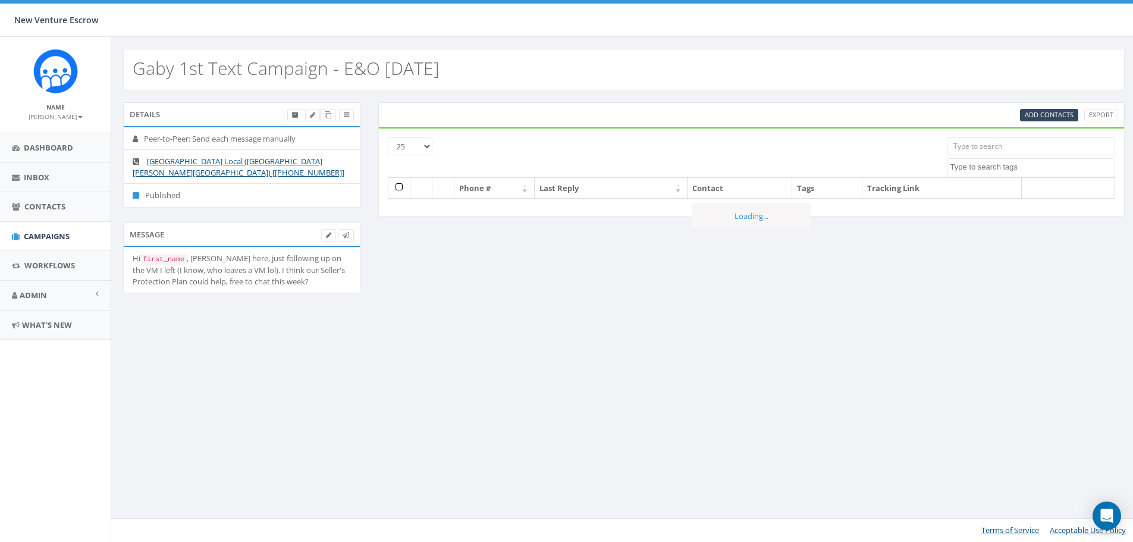
select select
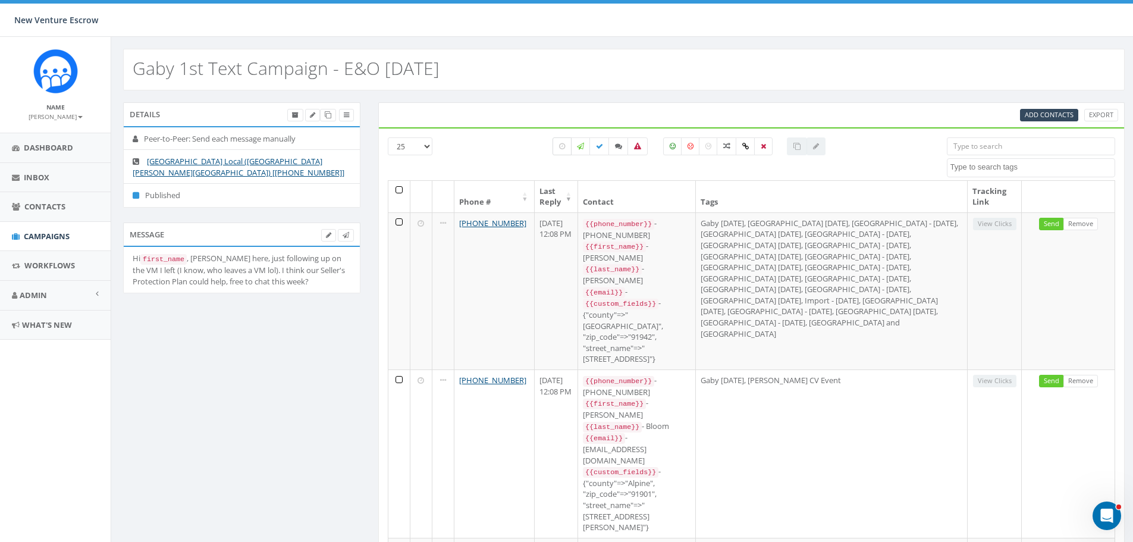
click at [565, 149] on label at bounding box center [562, 146] width 19 height 18
checkbox input "true"
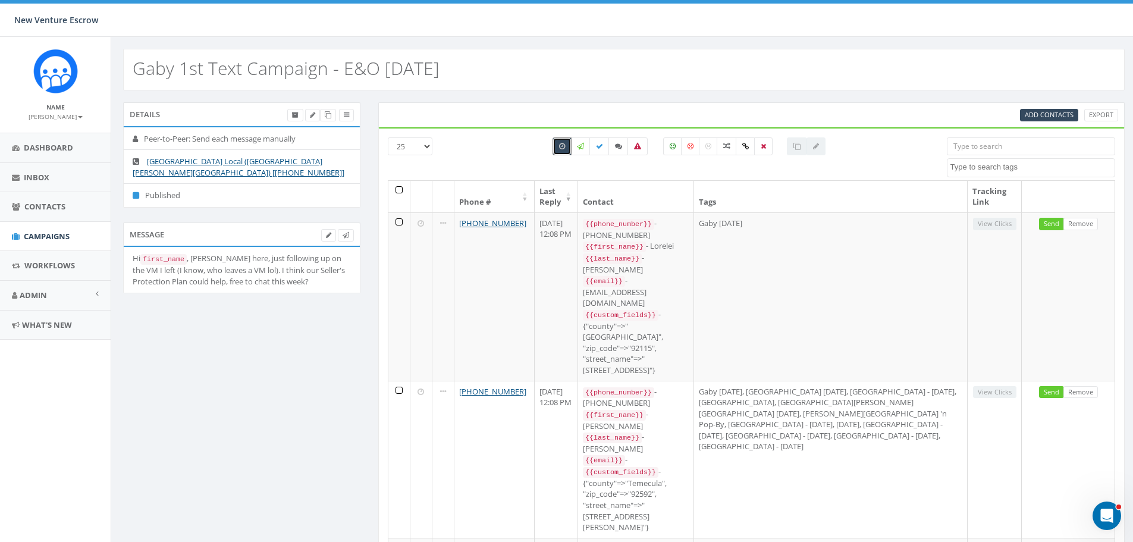
click at [399, 191] on th at bounding box center [399, 197] width 22 height 32
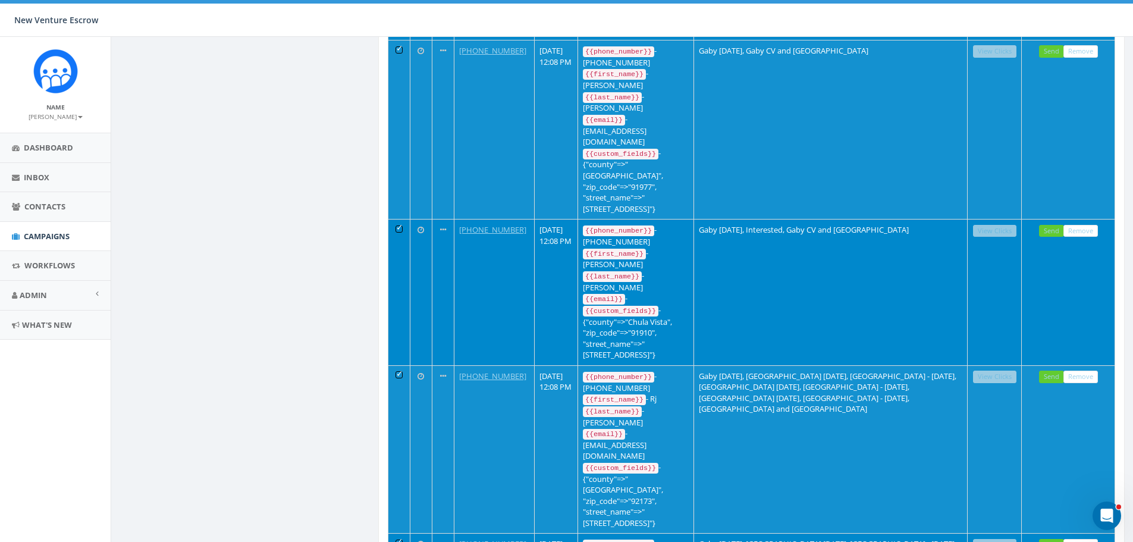
scroll to position [1273, 0]
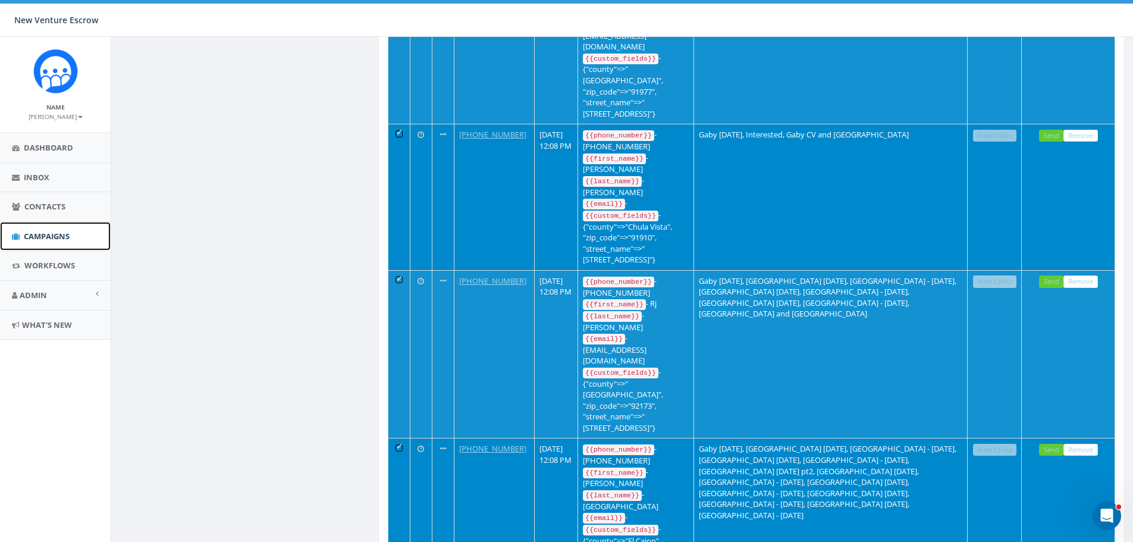
click at [48, 236] on span "Campaigns" at bounding box center [47, 236] width 46 height 11
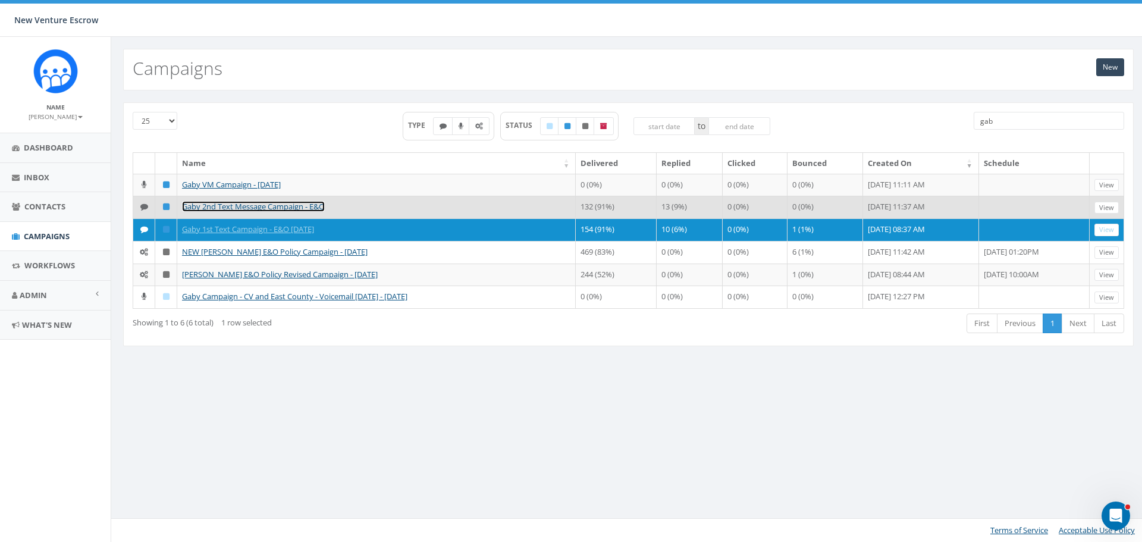
click at [261, 212] on link "Gaby 2nd Text Message Campaign - E&O" at bounding box center [253, 206] width 143 height 11
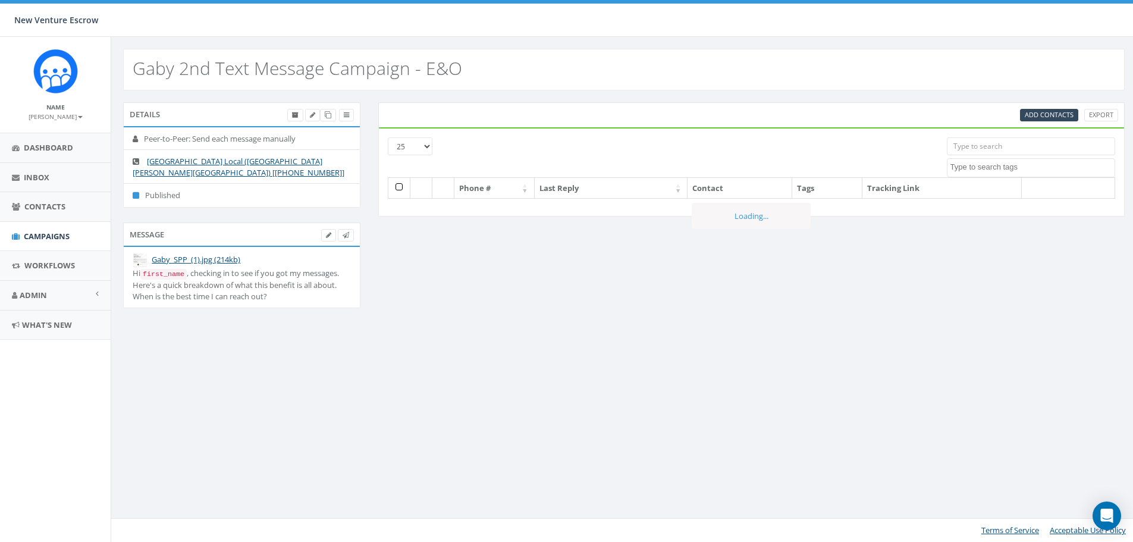
select select
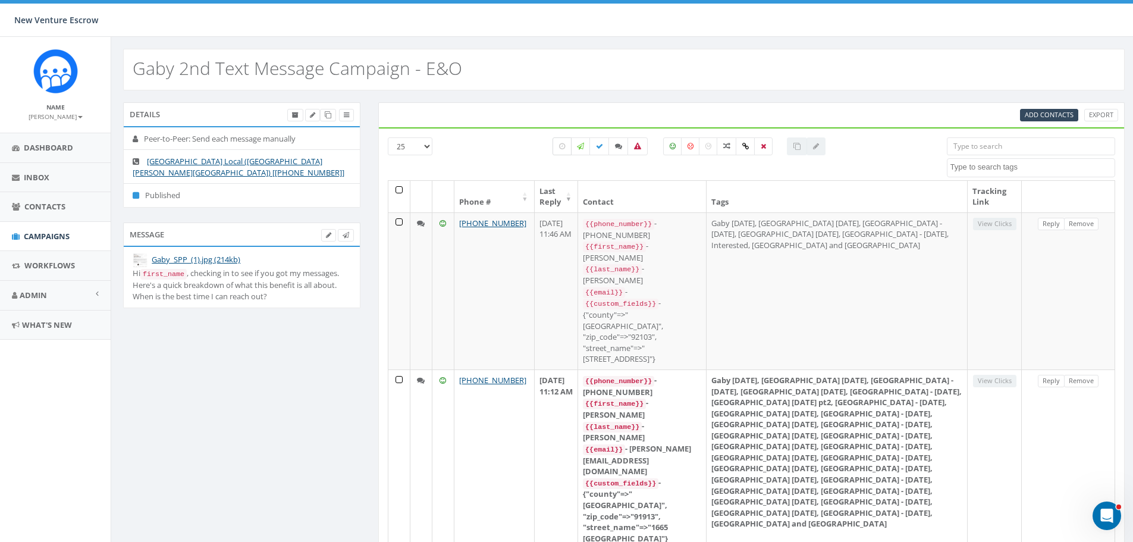
click at [561, 147] on icon at bounding box center [562, 146] width 6 height 7
checkbox input "true"
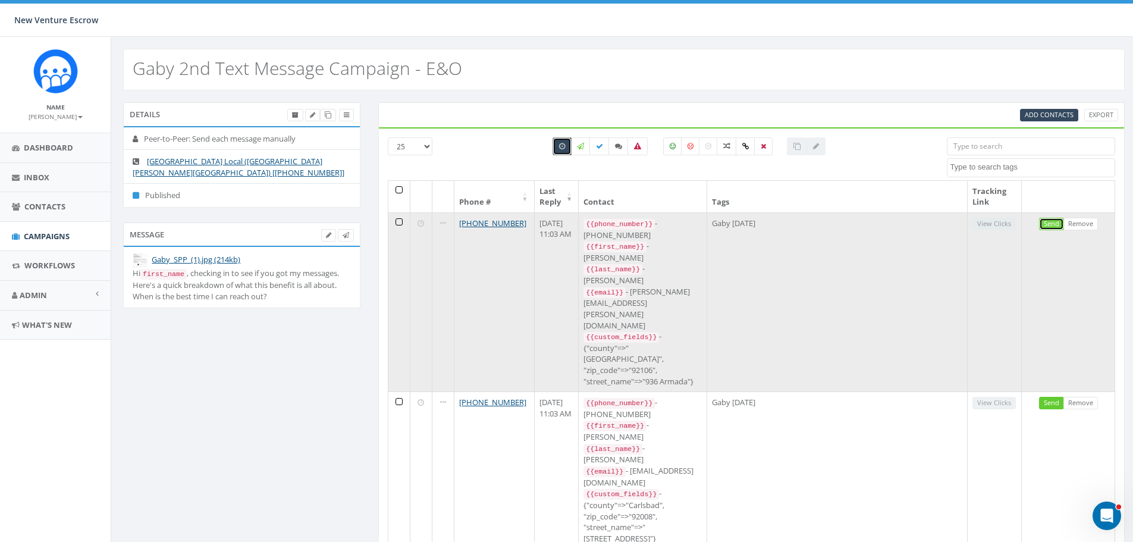
click at [1052, 226] on link "Send" at bounding box center [1051, 224] width 25 height 12
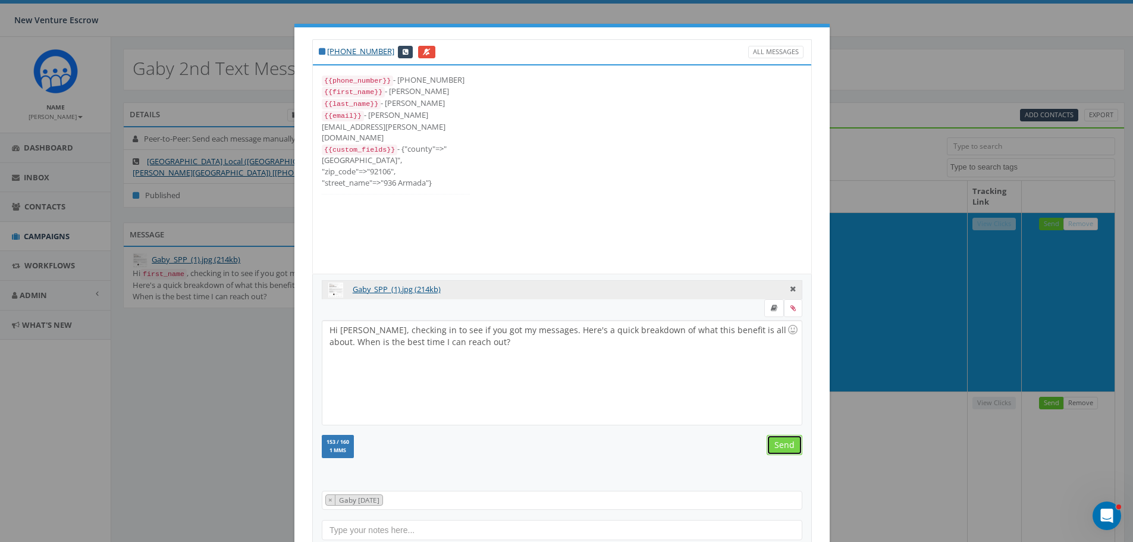
click at [782, 447] on input "Send" at bounding box center [785, 445] width 36 height 20
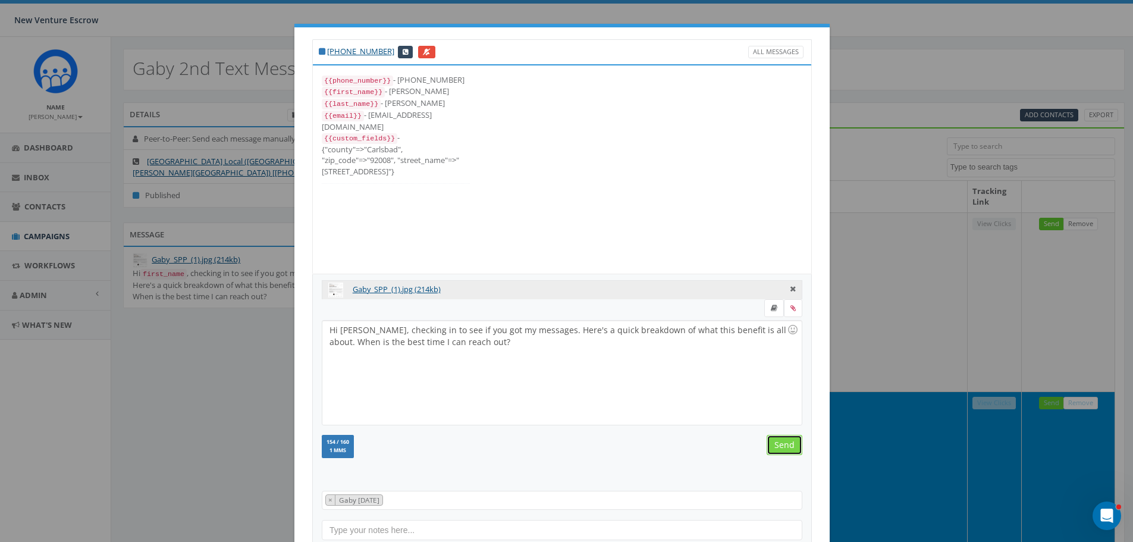
click at [780, 441] on input "Send" at bounding box center [785, 445] width 36 height 20
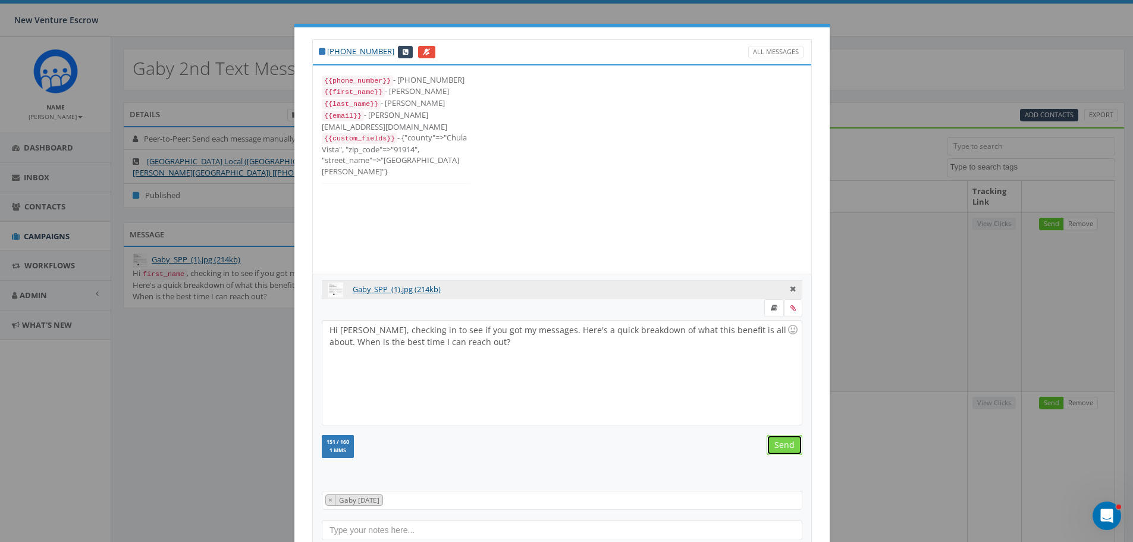
click at [781, 441] on input "Send" at bounding box center [785, 445] width 36 height 20
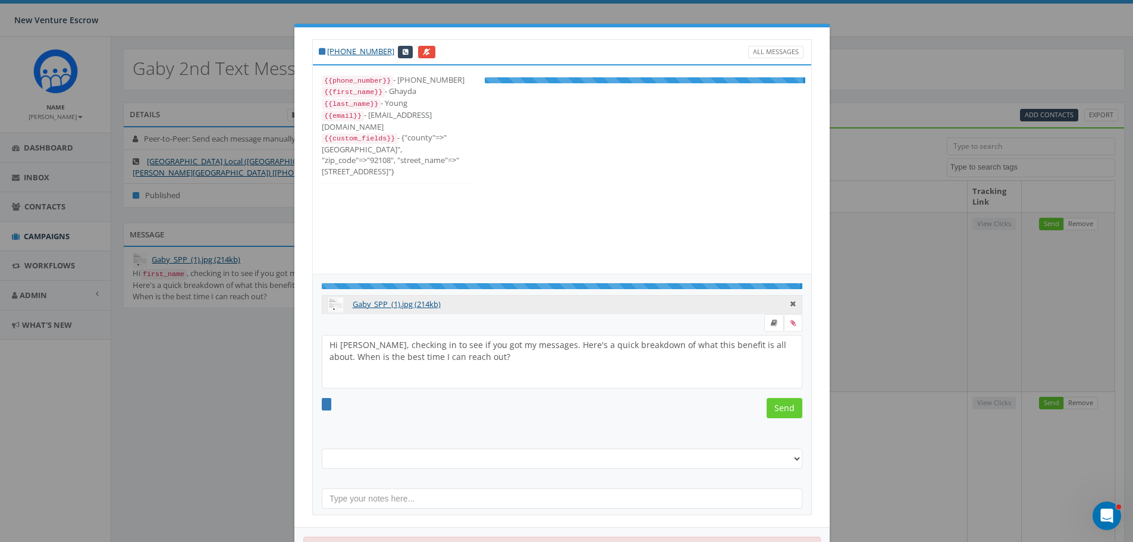
select select "Gaby [DATE]"
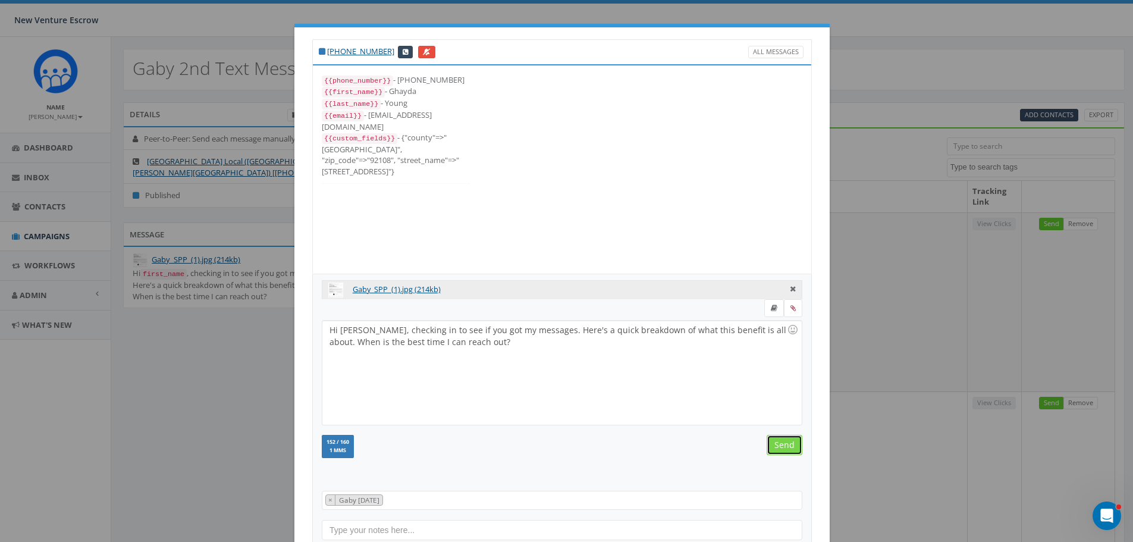
click at [781, 437] on input "Send" at bounding box center [785, 445] width 36 height 20
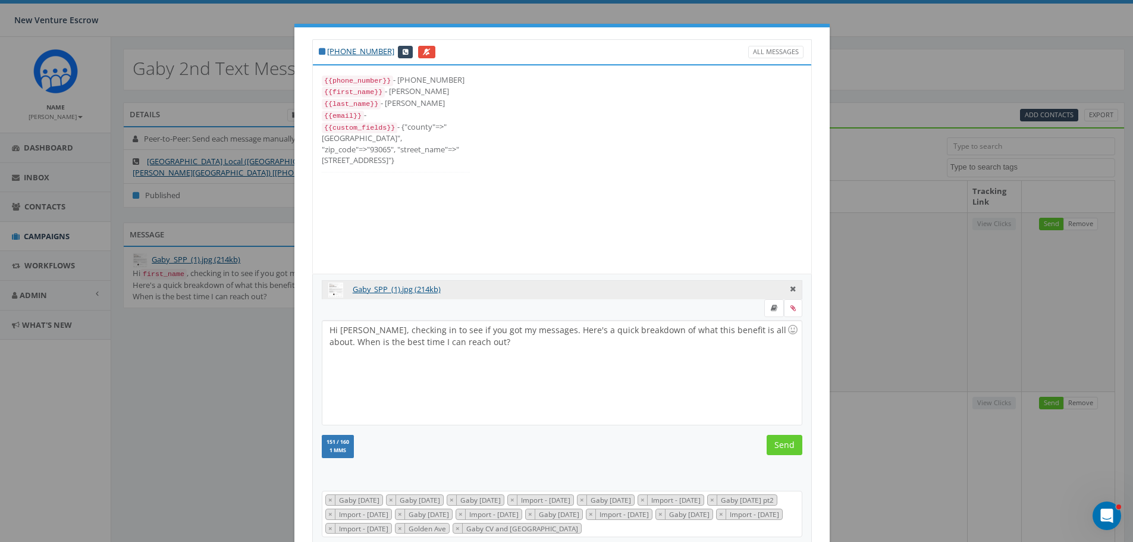
scroll to position [190, 0]
click at [782, 442] on input "Send" at bounding box center [785, 445] width 36 height 20
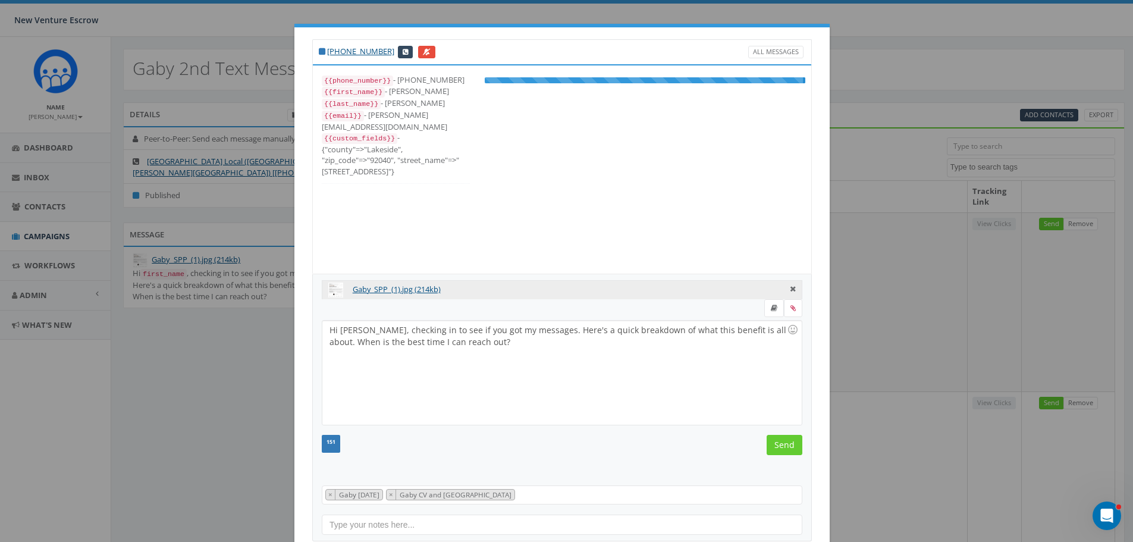
scroll to position [12, 0]
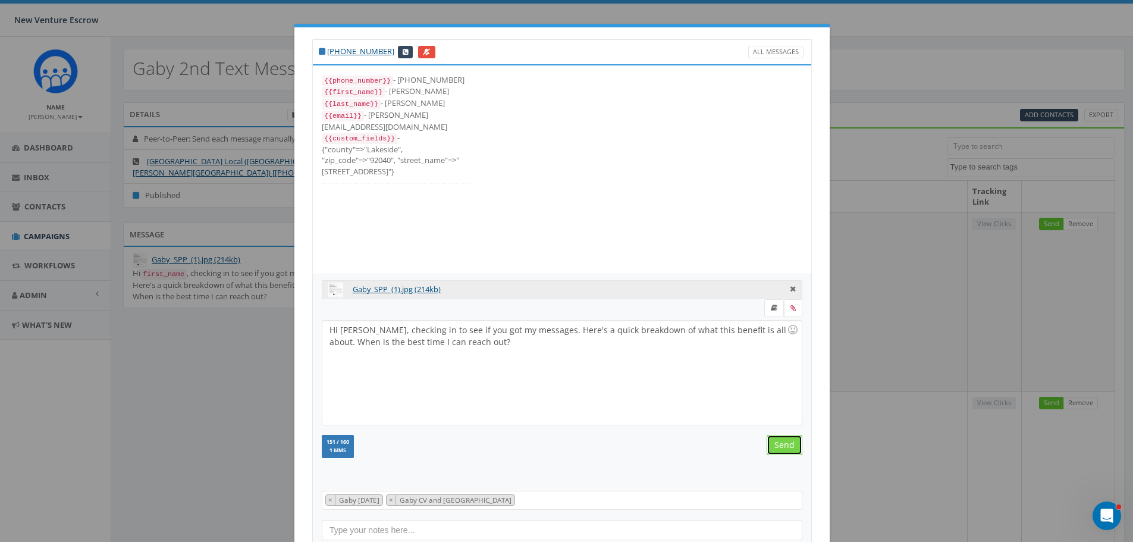
click at [782, 441] on input "Send" at bounding box center [785, 445] width 36 height 20
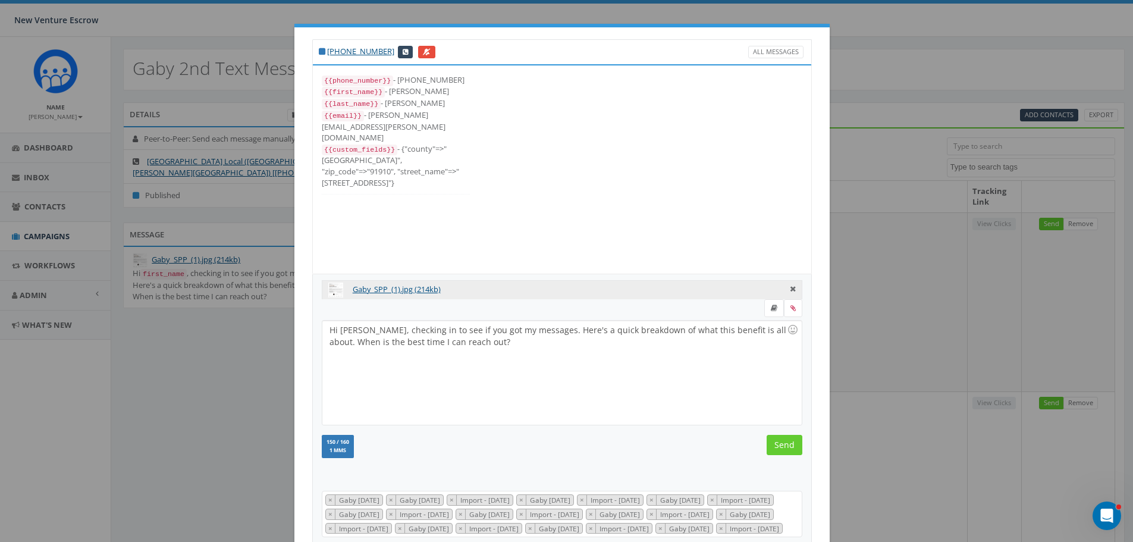
scroll to position [238, 0]
click at [782, 441] on input "Send" at bounding box center [785, 445] width 36 height 20
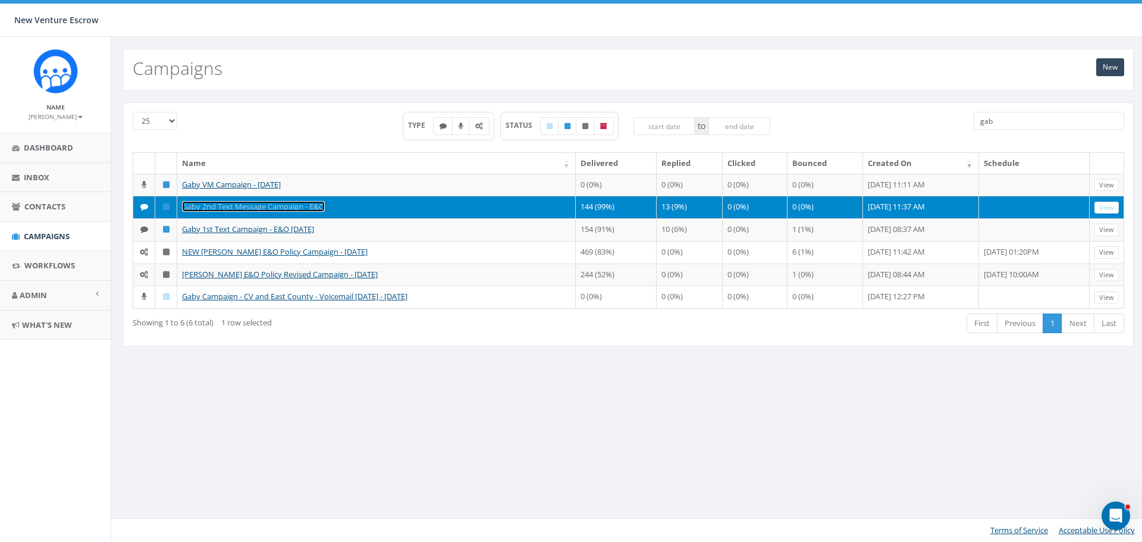
click at [253, 212] on link "Gaby 2nd Text Message Campaign - E&O" at bounding box center [253, 206] width 143 height 11
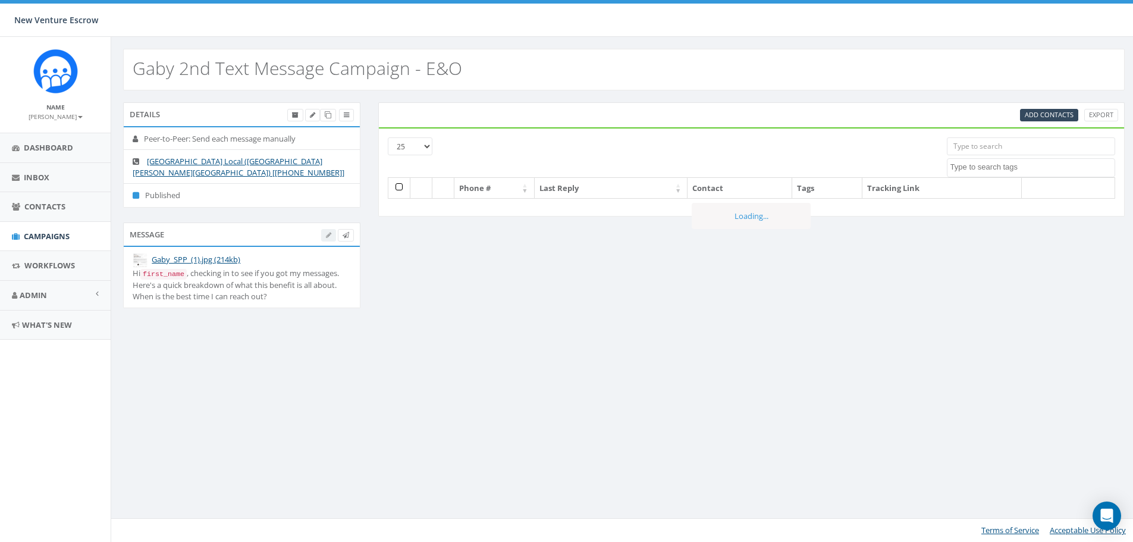
select select
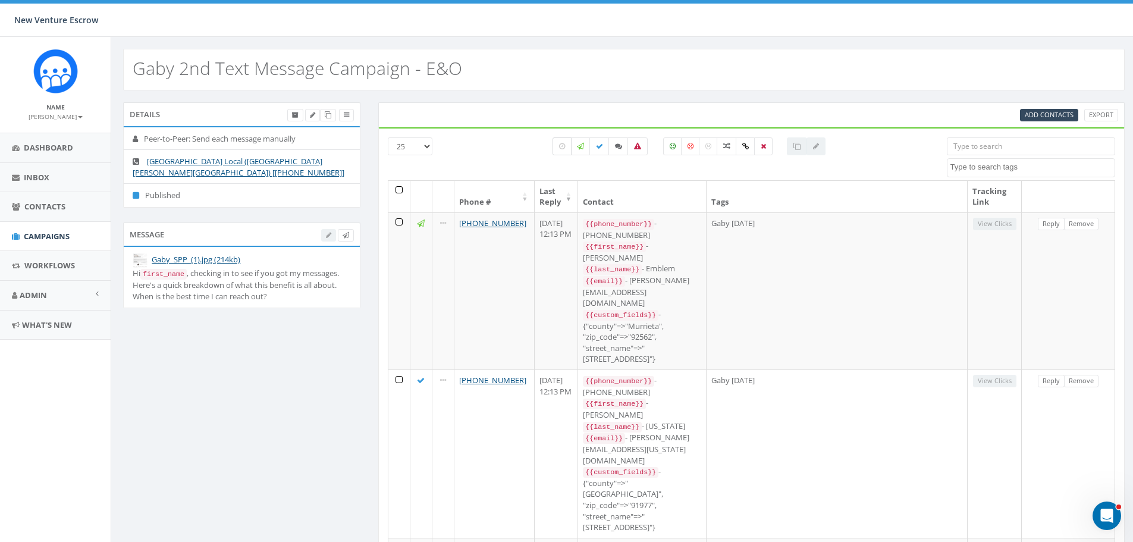
click at [556, 145] on label at bounding box center [562, 146] width 19 height 18
checkbox input "true"
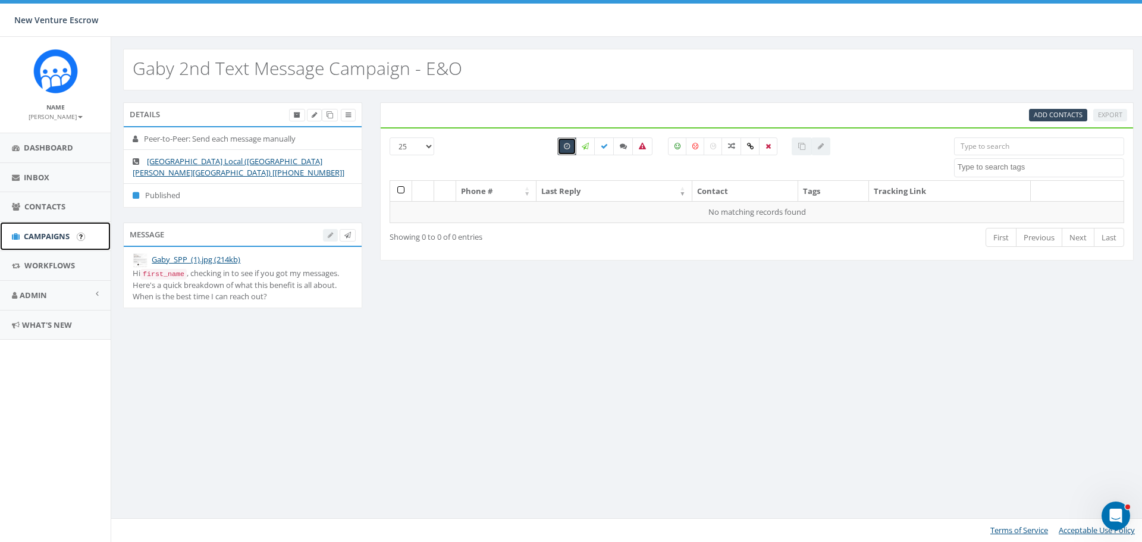
click at [41, 234] on span "Campaigns" at bounding box center [47, 236] width 46 height 11
